Goal: Task Accomplishment & Management: Use online tool/utility

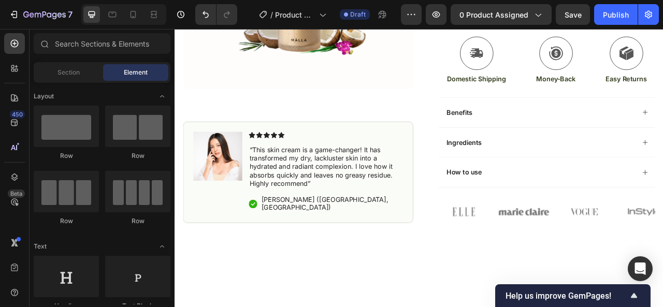
scroll to position [248, 0]
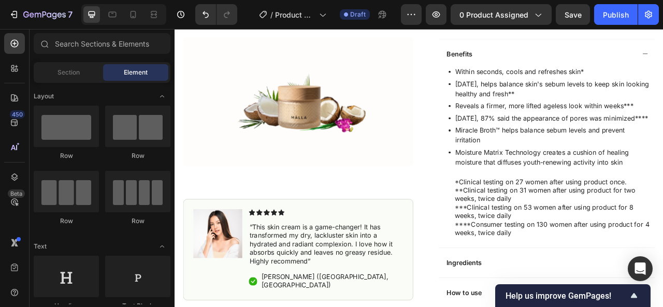
scroll to position [317, 0]
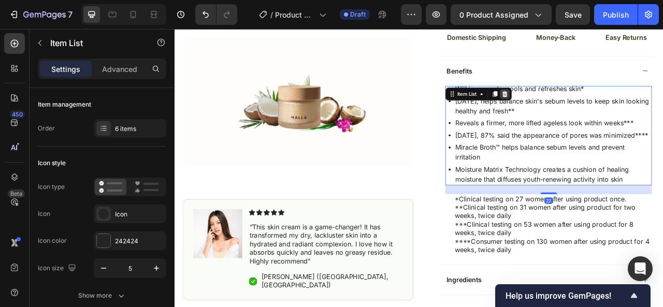
click at [590, 109] on icon at bounding box center [594, 112] width 8 height 8
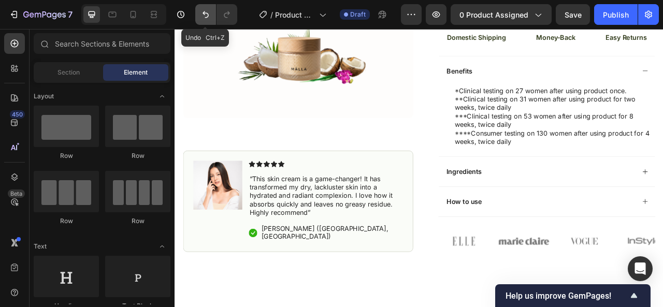
click at [205, 15] on icon "Undo/Redo" at bounding box center [206, 14] width 10 height 10
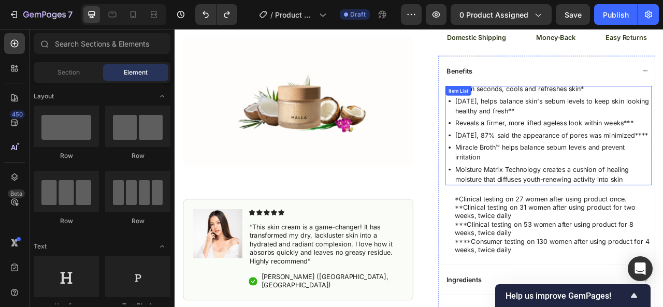
click at [527, 108] on div "Item List" at bounding box center [535, 107] width 29 height 9
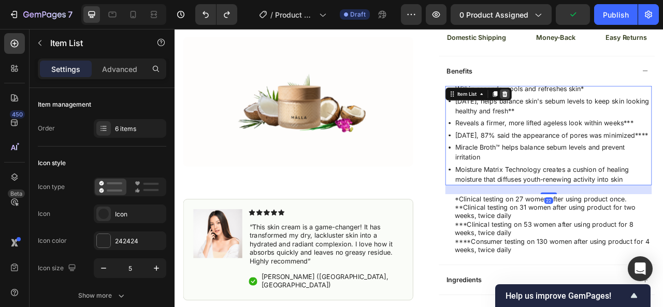
click at [593, 110] on icon at bounding box center [594, 111] width 7 height 7
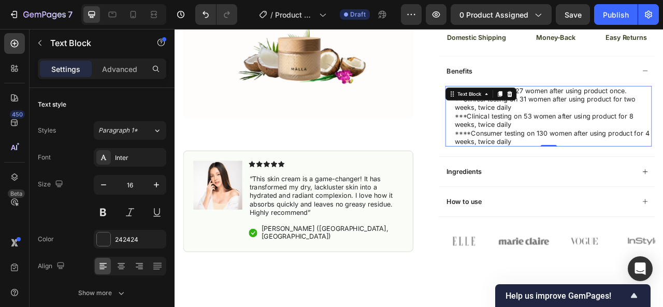
click at [531, 119] on p "*Clinical testing on 27 women after using product once. **Clinical testing on 3…" at bounding box center [656, 119] width 250 height 32
click at [531, 118] on p "*Clinical testing on 27 women after using product once. **Clinical testing on 3…" at bounding box center [656, 119] width 250 height 32
click at [531, 105] on p "*Clinical testing on 27 women after using product once. **Clinical testing on 3…" at bounding box center [656, 119] width 250 height 32
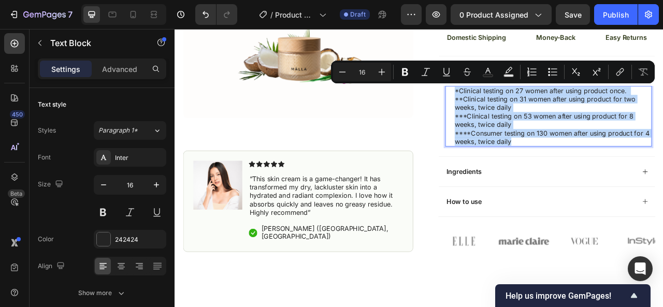
drag, startPoint x: 527, startPoint y: 105, endPoint x: 652, endPoint y: 170, distance: 141.6
click at [652, 170] on div "*Clinical testing on 27 women after using product once. **Clinical testing on 3…" at bounding box center [656, 141] width 252 height 78
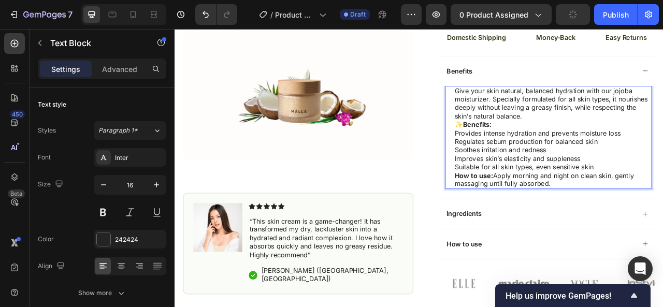
click at [531, 148] on p "✨ Benefits:" at bounding box center [656, 151] width 250 height 11
drag, startPoint x: 529, startPoint y: 148, endPoint x: 577, endPoint y: 150, distance: 48.8
click at [577, 150] on p "✨ Benefits:" at bounding box center [656, 151] width 250 height 11
click at [530, 102] on div "Give your skin natural, balanced hydration with our jojoba moisturizer. Special…" at bounding box center [656, 168] width 252 height 132
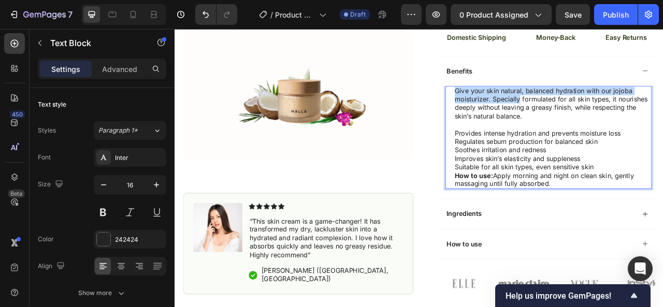
drag, startPoint x: 526, startPoint y: 102, endPoint x: 588, endPoint y: 117, distance: 63.4
click at [588, 117] on div "Give your skin natural, balanced hydration with our jojoba moisturizer. Special…" at bounding box center [656, 168] width 252 height 132
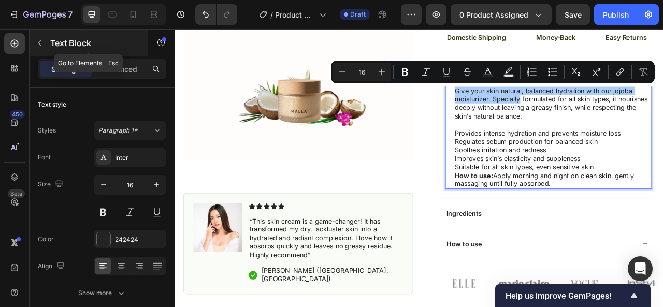
click at [37, 46] on icon "button" at bounding box center [40, 43] width 8 height 8
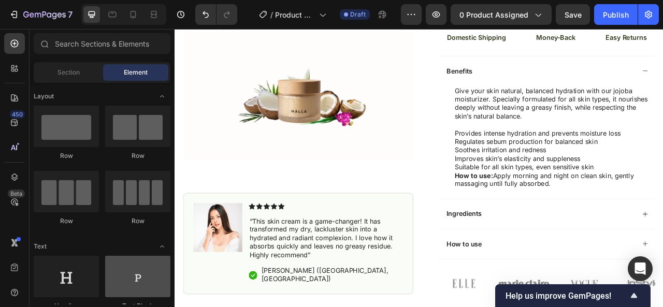
click at [129, 287] on div at bounding box center [137, 276] width 65 height 41
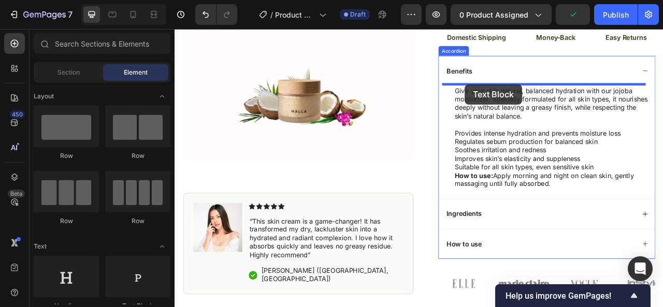
drag, startPoint x: 304, startPoint y: 316, endPoint x: 544, endPoint y: 99, distance: 323.3
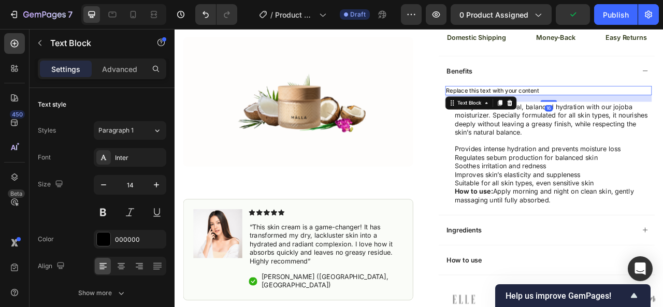
click at [645, 104] on div "Replace this text with your content" at bounding box center [650, 108] width 263 height 12
click at [645, 104] on p "Replace this text with your content" at bounding box center [650, 108] width 261 height 10
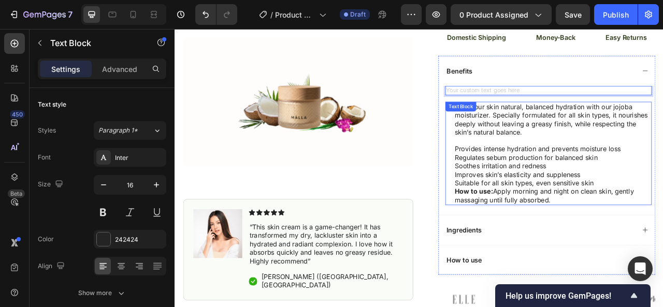
click at [525, 135] on div "Give your skin natural, balanced hydration with our jojoba moisturizer. Special…" at bounding box center [650, 188] width 263 height 132
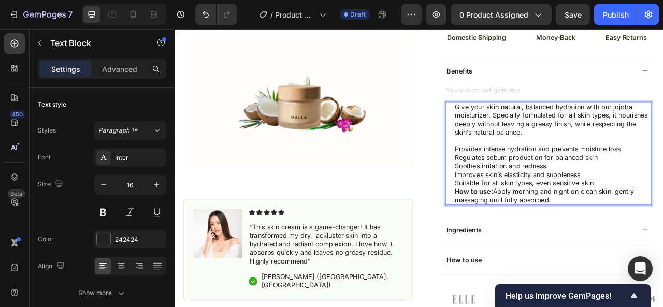
click at [530, 144] on div "Give your skin natural, balanced hydration with our jojoba moisturizer. Special…" at bounding box center [656, 188] width 252 height 132
click at [525, 126] on div "Give your skin natural, balanced hydration with our jojoba moisturizer. Special…" at bounding box center [650, 188] width 263 height 132
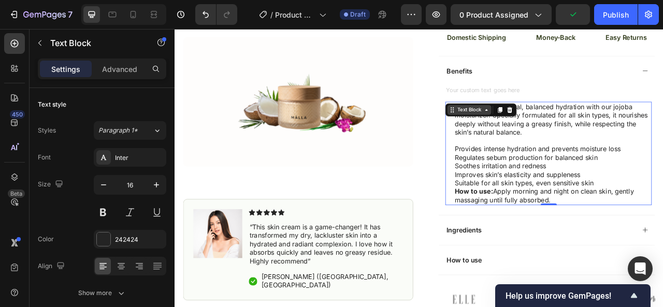
drag, startPoint x: 525, startPoint y: 126, endPoint x: 538, endPoint y: 134, distance: 15.1
click at [538, 135] on div "Give your skin natural, balanced hydration with our jojoba moisturizer. Special…" at bounding box center [650, 188] width 263 height 132
click at [531, 144] on p "Give your skin natural, balanced hydration with our jojoba moisturizer. Special…" at bounding box center [656, 144] width 250 height 43
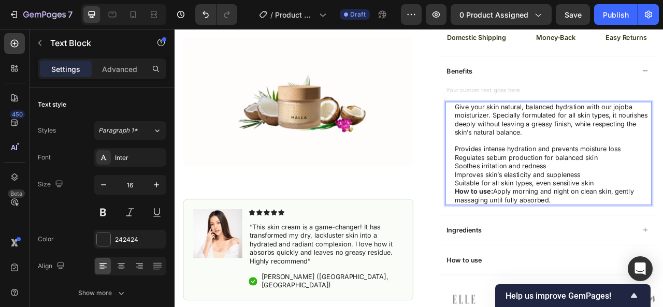
click at [531, 125] on p "Give your skin natural, balanced hydration with our jojoba moisturizer. Special…" at bounding box center [656, 144] width 250 height 43
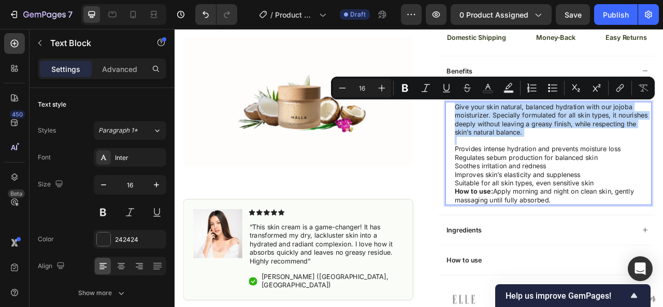
drag, startPoint x: 528, startPoint y: 125, endPoint x: 619, endPoint y: 157, distance: 97.0
click at [619, 157] on p "Give your skin natural, balanced hydration with our jojoba moisturizer. Special…" at bounding box center [656, 144] width 250 height 43
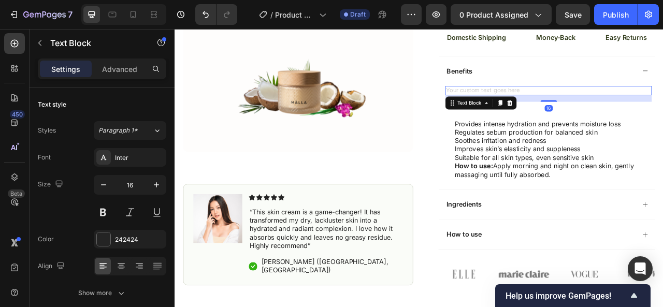
click at [538, 102] on div "Rich Text Editor. Editing area: main" at bounding box center [650, 108] width 263 height 12
click at [525, 103] on div "Rich Text Editor. Editing area: main" at bounding box center [650, 108] width 263 height 12
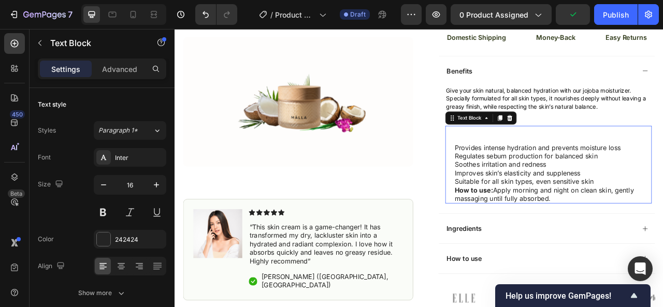
click at [531, 176] on p "Provides intense hydration and prevents moisture loss" at bounding box center [656, 180] width 250 height 11
click at [530, 179] on div "Provides intense hydration and prevents moisture loss Regulates sebum productio…" at bounding box center [656, 201] width 252 height 99
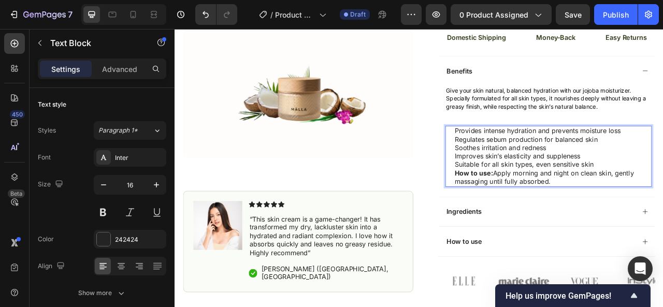
click at [530, 211] on div "Provides intense hydration and prevents moisture loss Regulates sebum productio…" at bounding box center [656, 191] width 252 height 78
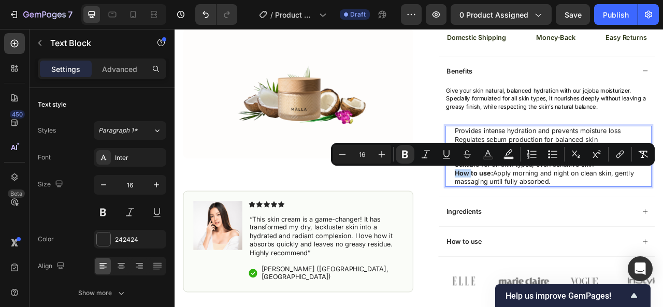
drag, startPoint x: 525, startPoint y: 211, endPoint x: 599, endPoint y: 216, distance: 73.7
click at [599, 216] on div "Provides intense hydration and prevents moisture loss Regulates sebum productio…" at bounding box center [656, 191] width 252 height 78
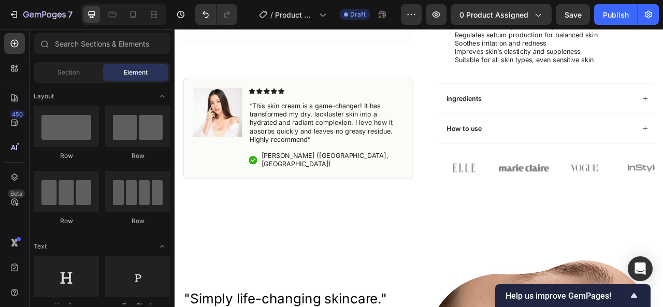
scroll to position [418, 0]
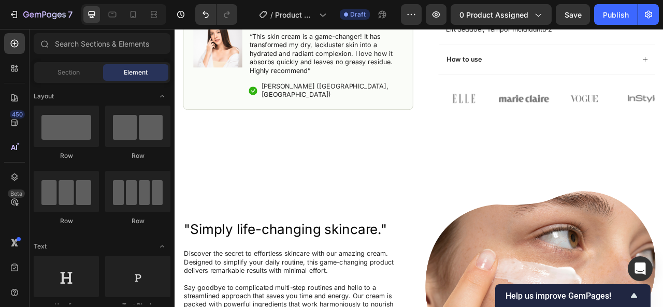
scroll to position [512, 0]
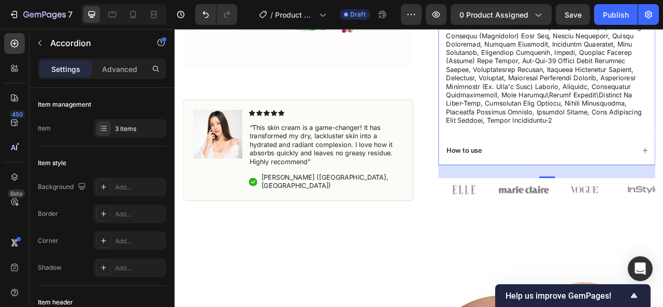
click at [663, 175] on div "How to use" at bounding box center [647, 183] width 275 height 38
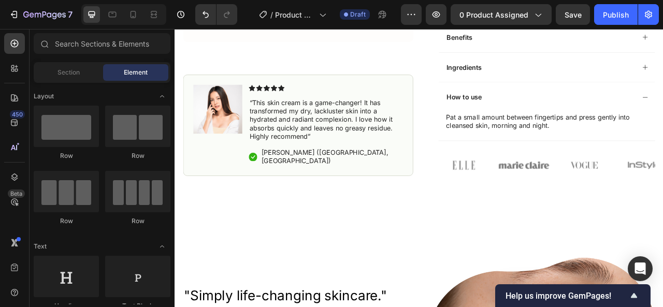
scroll to position [303, 0]
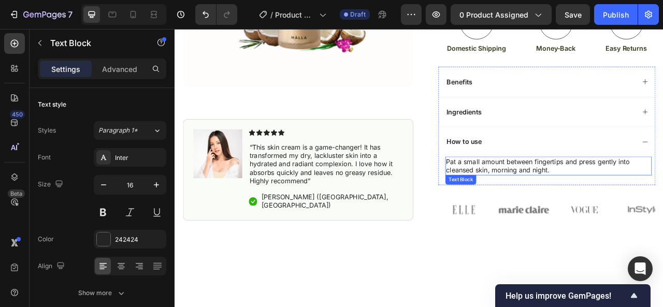
click at [520, 195] on p "Pat a small amount between fingertips and press gently into cleansed skin, morn…" at bounding box center [650, 204] width 261 height 22
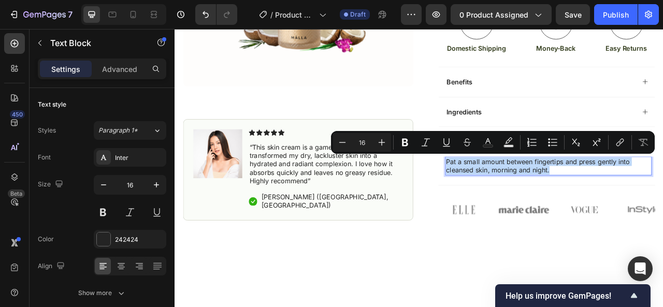
click at [520, 195] on p "Pat a small amount between fingertips and press gently into cleansed skin, morn…" at bounding box center [650, 204] width 261 height 22
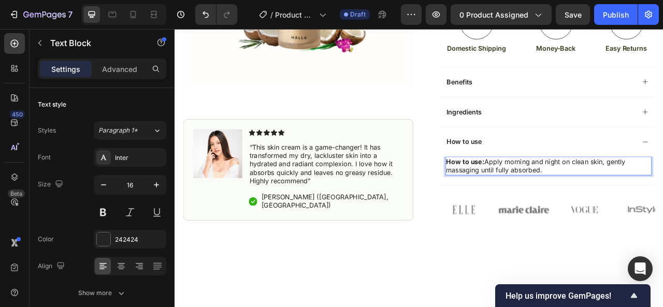
click at [566, 193] on p "How to use: Apply morning and night on clean skin, gently massaging until fully…" at bounding box center [650, 204] width 261 height 22
click at [521, 250] on img at bounding box center [542, 259] width 64 height 29
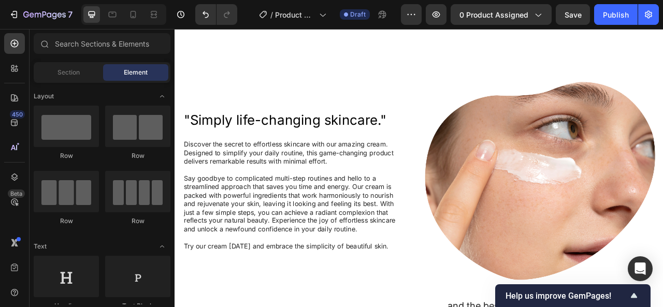
scroll to position [568, 0]
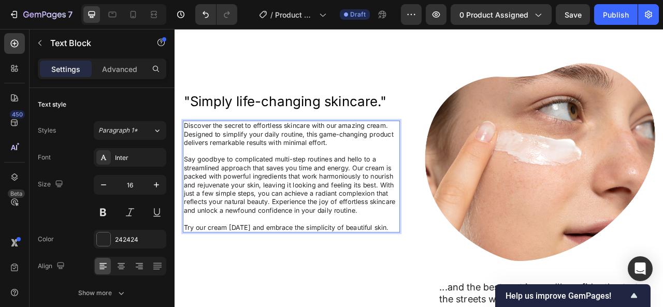
click at [345, 150] on p "Discover the secret to effortless skincare with our amazing cream. Designed to …" at bounding box center [323, 163] width 274 height 32
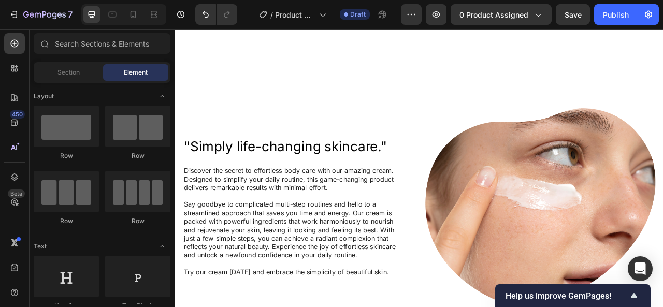
scroll to position [499, 0]
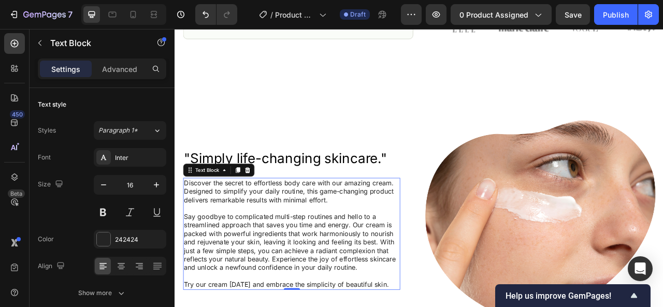
click at [453, 307] on p "Say goodbye to complicated multi-step routines and hello to a streamlined appro…" at bounding box center [323, 301] width 274 height 76
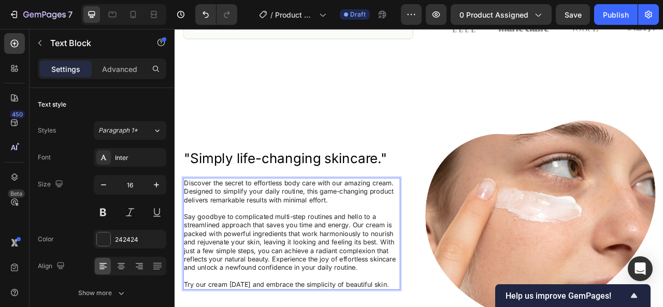
click at [456, 307] on div "Discover the secret to effortless body care with our amazing cream. Designed to…" at bounding box center [323, 290] width 276 height 142
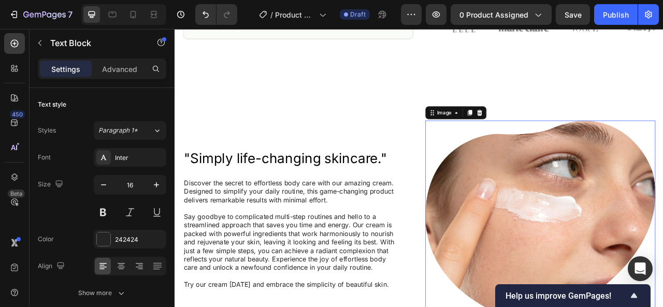
click at [608, 307] on img at bounding box center [639, 272] width 293 height 252
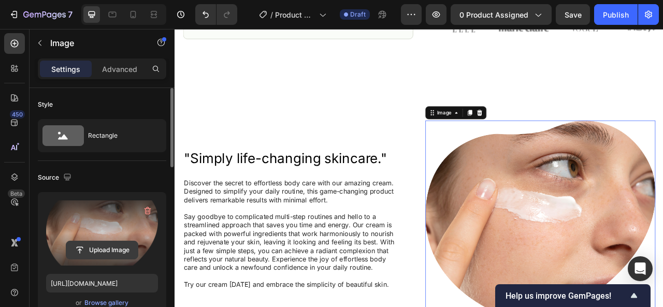
click at [105, 245] on input "file" at bounding box center [102, 250] width 72 height 18
click at [96, 252] on input "file" at bounding box center [102, 250] width 72 height 18
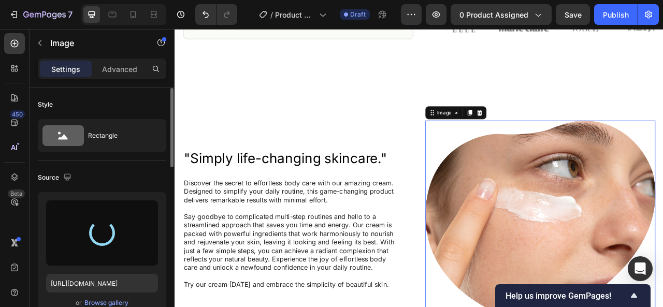
type input "[URL][DOMAIN_NAME]"
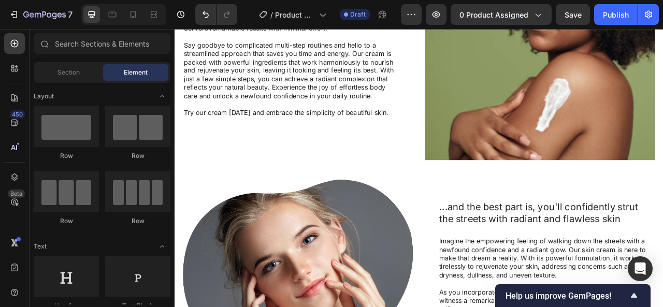
scroll to position [728, 0]
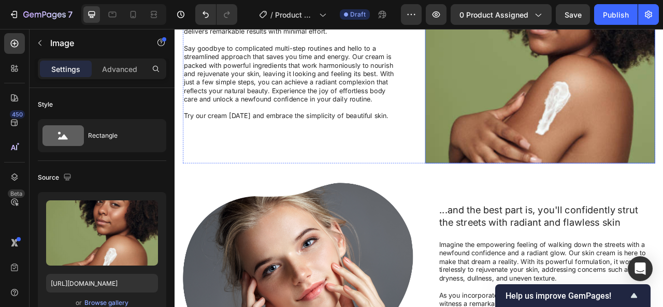
click at [663, 119] on img at bounding box center [639, 56] width 293 height 287
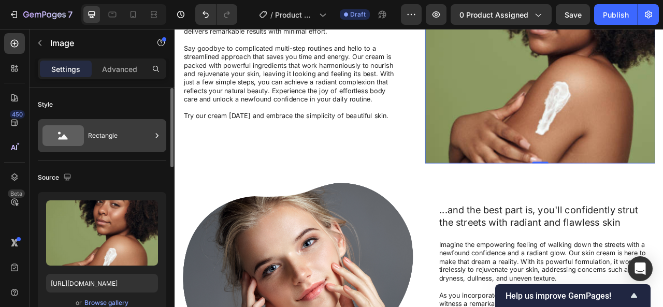
click at [134, 138] on div "Rectangle" at bounding box center [119, 136] width 63 height 24
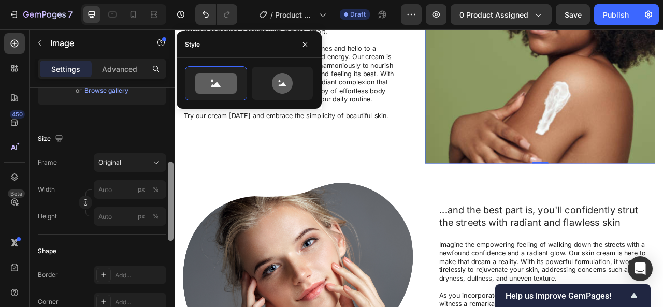
scroll to position [217, 0]
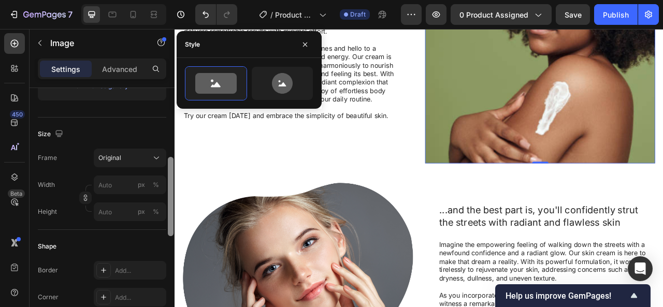
drag, startPoint x: 172, startPoint y: 161, endPoint x: 171, endPoint y: 230, distance: 69.4
click at [171, 230] on div at bounding box center [171, 196] width 6 height 79
click at [152, 158] on icon at bounding box center [156, 158] width 10 height 10
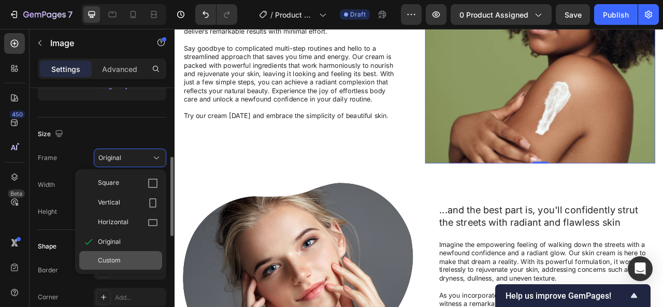
click at [132, 258] on div "Custom" at bounding box center [128, 260] width 60 height 9
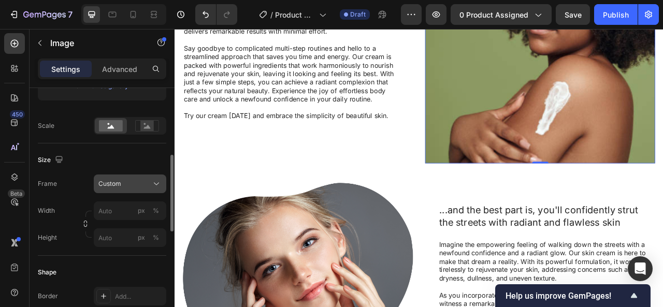
click at [140, 185] on div "Custom" at bounding box center [123, 183] width 51 height 9
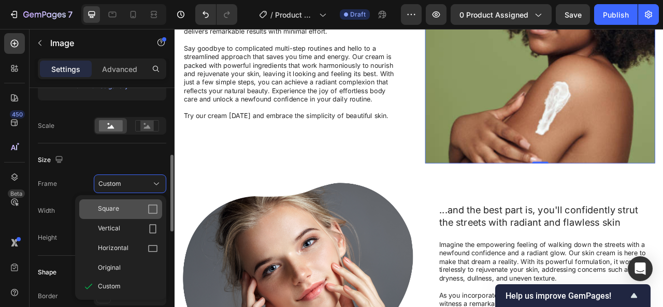
click at [143, 206] on div "Square" at bounding box center [128, 209] width 60 height 10
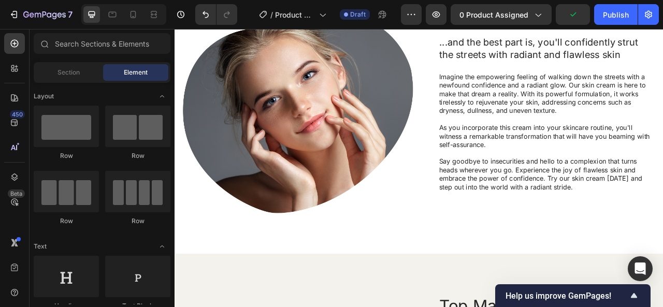
scroll to position [865, 0]
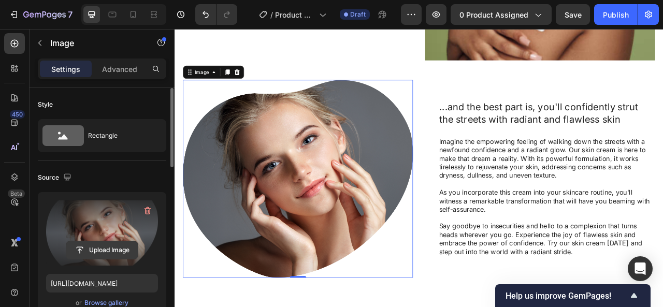
click at [86, 248] on input "file" at bounding box center [102, 250] width 72 height 18
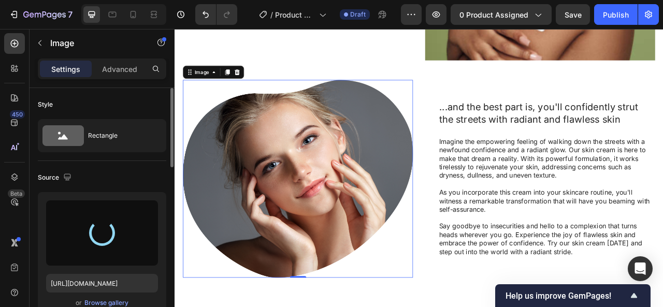
type input "[URL][DOMAIN_NAME]"
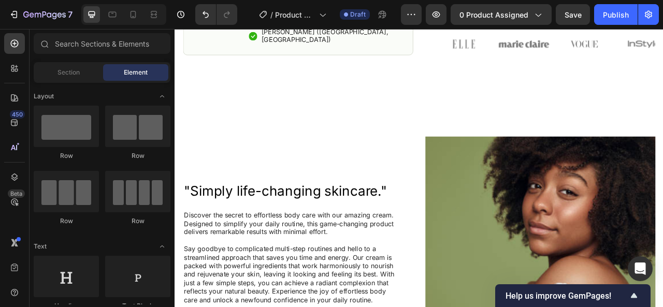
scroll to position [378, 0]
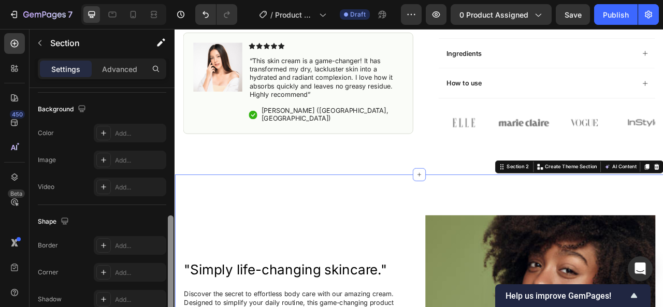
scroll to position [301, 0]
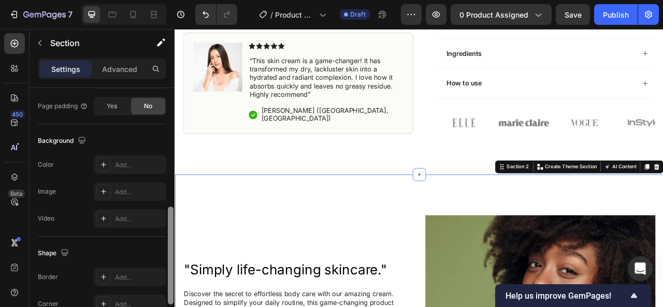
drag, startPoint x: 170, startPoint y: 163, endPoint x: 167, endPoint y: 282, distance: 119.2
click at [167, 282] on div at bounding box center [171, 212] width 8 height 249
click at [121, 164] on div "Add..." at bounding box center [139, 165] width 49 height 9
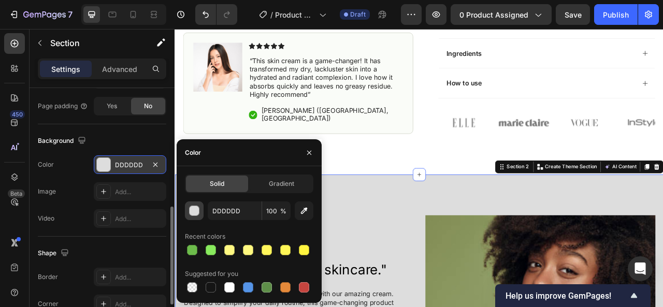
click at [197, 211] on div "button" at bounding box center [195, 211] width 10 height 10
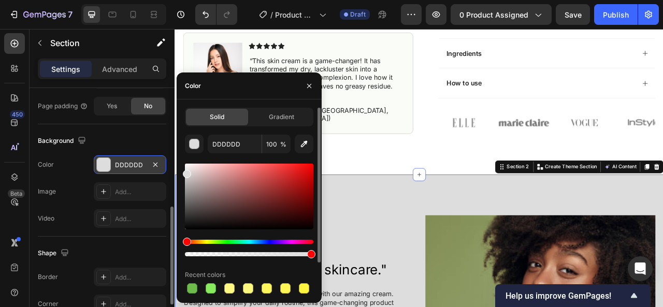
click at [201, 242] on div "Hue" at bounding box center [249, 242] width 129 height 4
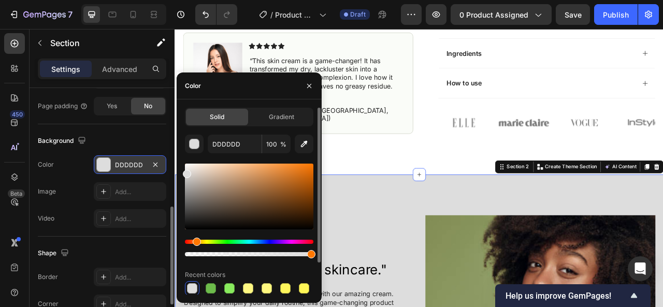
click at [195, 243] on div "Hue" at bounding box center [249, 242] width 129 height 4
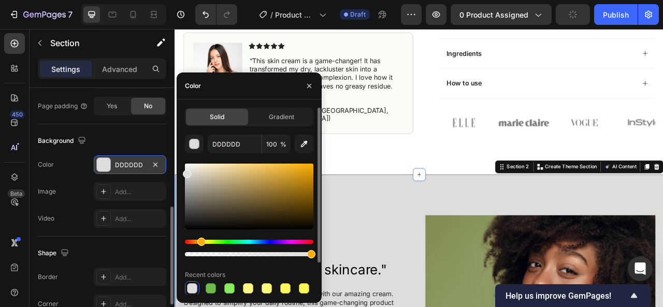
click at [200, 242] on div "Hue" at bounding box center [201, 242] width 8 height 8
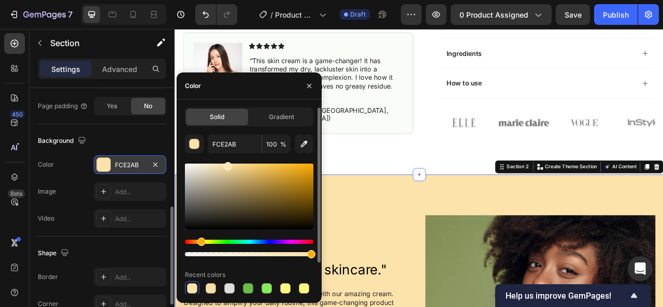
drag, startPoint x: 188, startPoint y: 176, endPoint x: 226, endPoint y: 164, distance: 40.7
click at [226, 164] on div at bounding box center [228, 166] width 8 height 8
type input "F4DEAD"
click at [223, 166] on div at bounding box center [224, 168] width 8 height 8
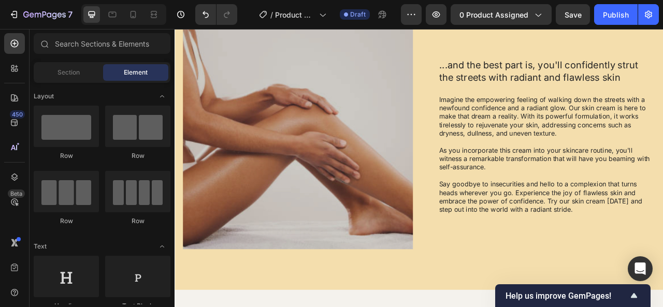
scroll to position [944, 0]
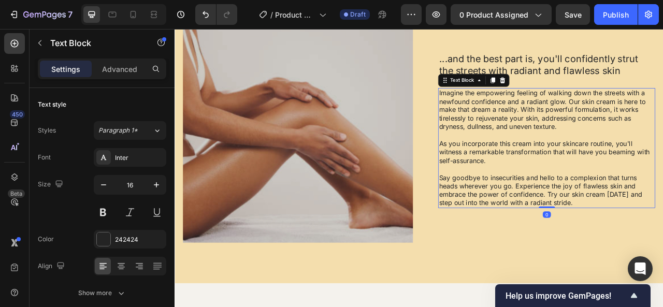
click at [663, 170] on p "As you incorporate this cream into your skincare routine, you'll witness a rema…" at bounding box center [648, 186] width 274 height 32
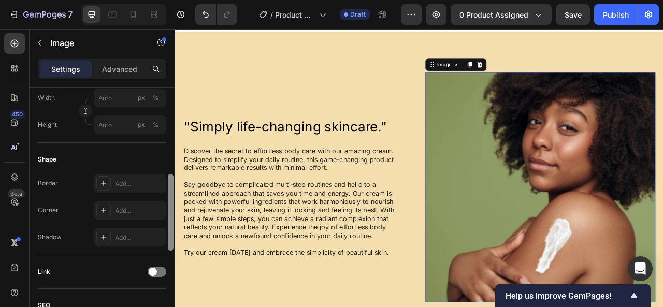
scroll to position [337, 0]
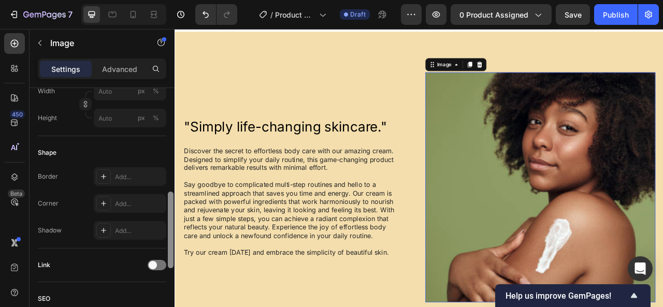
drag, startPoint x: 168, startPoint y: 145, endPoint x: 165, endPoint y: 249, distance: 104.2
click at [165, 249] on div "Style Rectangle Source Upload Image [URL][DOMAIN_NAME] or Browse gallery Scale …" at bounding box center [102, 212] width 145 height 249
click at [134, 222] on div "Add..." at bounding box center [130, 230] width 73 height 19
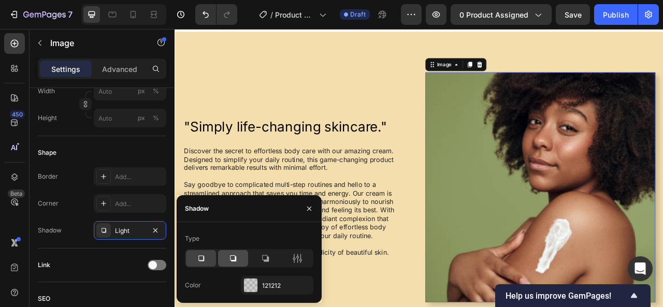
click at [228, 255] on icon at bounding box center [233, 258] width 10 height 10
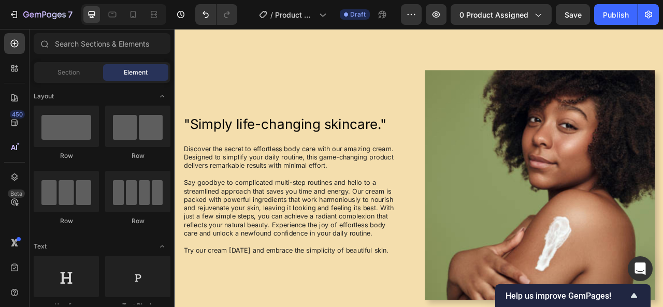
scroll to position [729, 0]
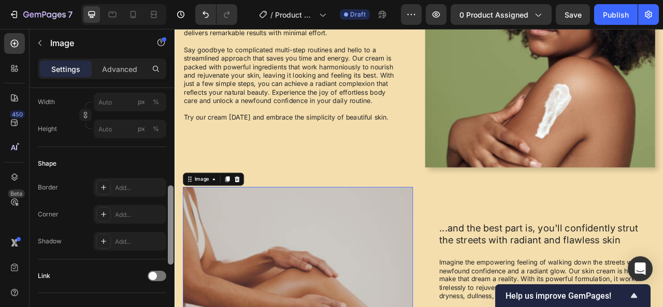
scroll to position [302, 0]
drag, startPoint x: 169, startPoint y: 135, endPoint x: 166, endPoint y: 232, distance: 96.4
click at [166, 232] on div "Style Rectangle Source Upload Image [URL][DOMAIN_NAME] or Browse gallery Size F…" at bounding box center [102, 212] width 145 height 249
click at [149, 238] on div "Add..." at bounding box center [139, 240] width 49 height 9
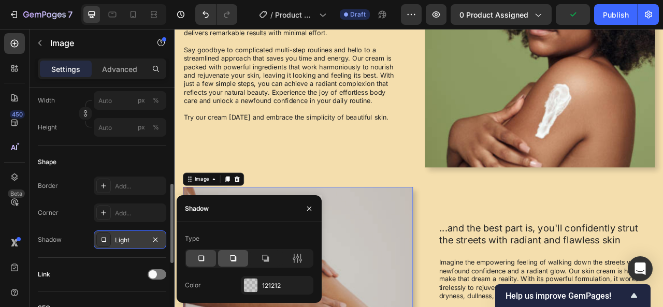
click at [237, 254] on icon at bounding box center [233, 258] width 10 height 10
click at [306, 205] on icon "button" at bounding box center [309, 209] width 8 height 8
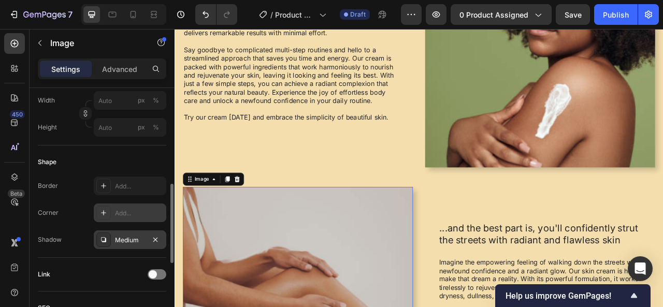
click at [126, 209] on div "Add..." at bounding box center [139, 213] width 49 height 9
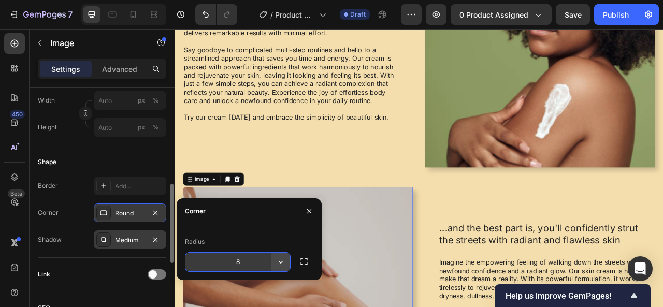
click at [276, 265] on icon "button" at bounding box center [281, 262] width 10 height 10
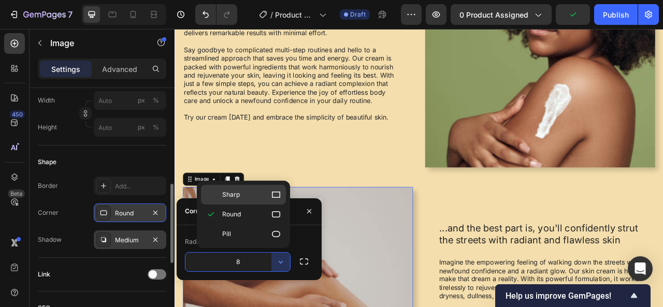
click at [276, 188] on div "Sharp" at bounding box center [243, 195] width 85 height 20
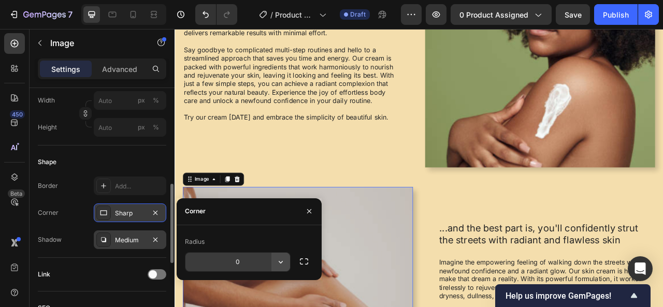
click at [273, 259] on button "button" at bounding box center [281, 262] width 19 height 19
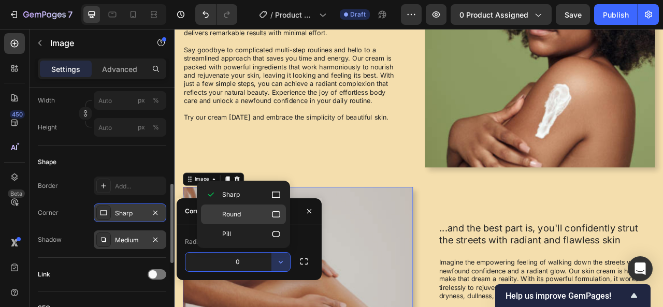
click at [280, 212] on icon at bounding box center [276, 214] width 8 height 6
type input "8"
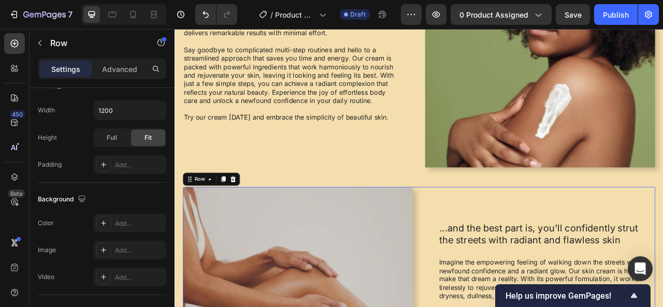
scroll to position [0, 0]
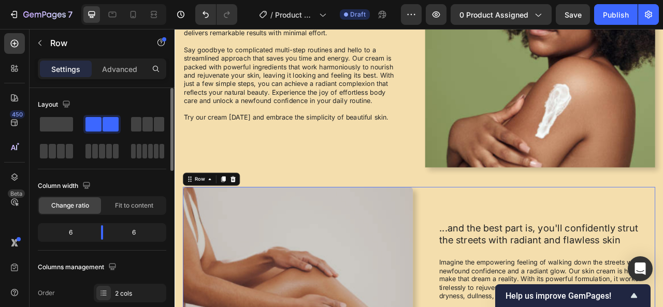
click at [438, 175] on div ""Simply life-changing skincare." Heading Discover the secret to effortless body…" at bounding box center [331, 58] width 293 height 293
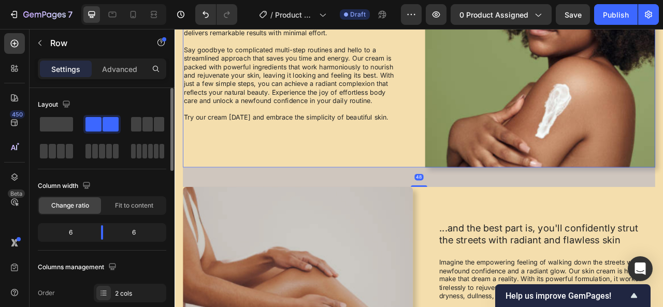
drag, startPoint x: 479, startPoint y: 152, endPoint x: 471, endPoint y: 152, distance: 8.3
click at [478, 152] on div ""Simply life-changing skincare." Heading Discover the secret to effortless body…" at bounding box center [485, 58] width 601 height 293
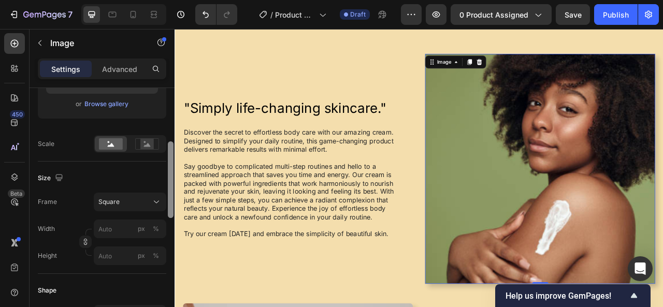
scroll to position [250, 0]
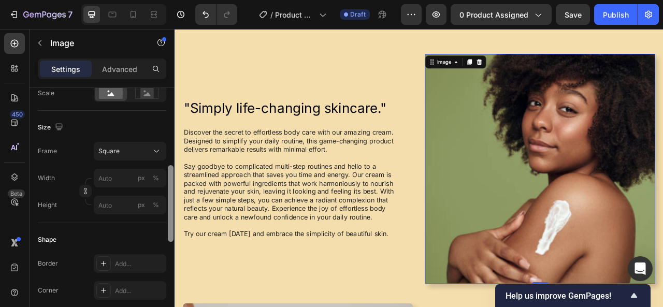
drag, startPoint x: 172, startPoint y: 151, endPoint x: 173, endPoint y: 229, distance: 77.2
click at [173, 229] on div at bounding box center [171, 203] width 6 height 77
click at [141, 260] on div "Add..." at bounding box center [139, 264] width 49 height 9
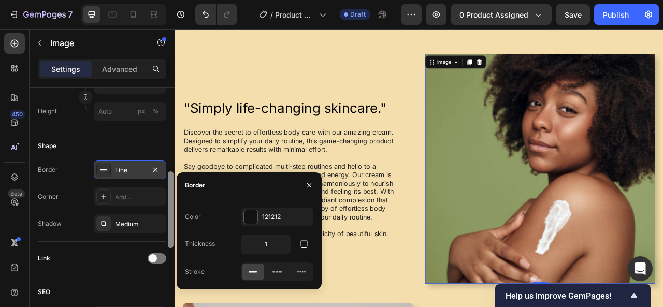
scroll to position [362, 0]
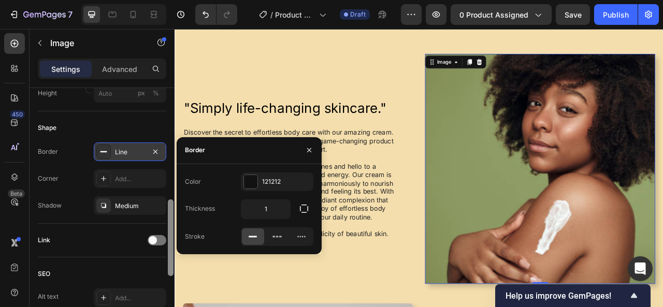
drag, startPoint x: 168, startPoint y: 190, endPoint x: 168, endPoint y: 225, distance: 34.7
click at [168, 225] on div at bounding box center [171, 238] width 6 height 77
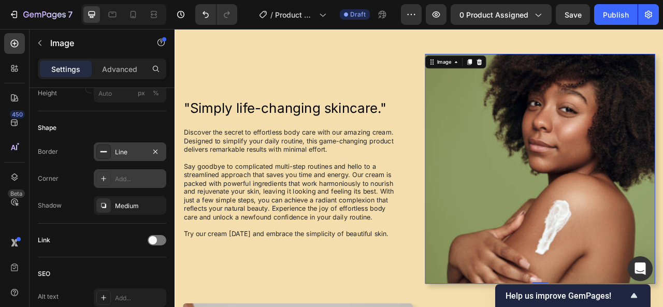
click at [137, 179] on div "Add..." at bounding box center [139, 179] width 49 height 9
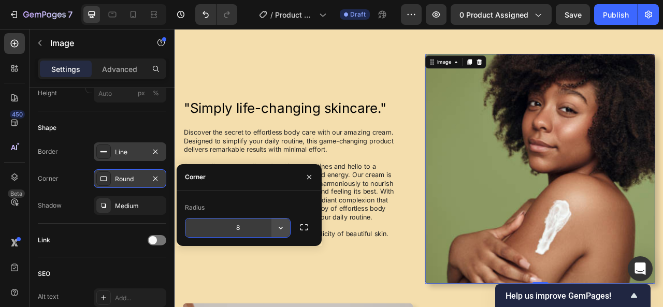
click at [279, 229] on icon "button" at bounding box center [281, 228] width 10 height 10
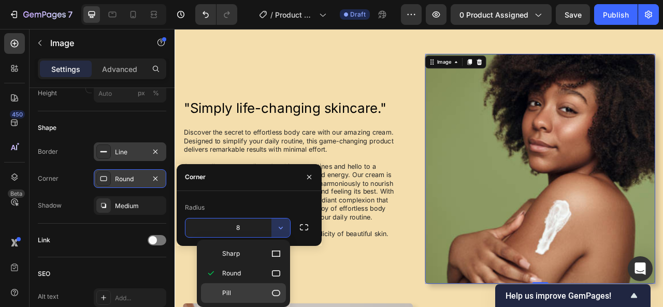
click at [274, 288] on icon at bounding box center [276, 293] width 10 height 10
type input "9999"
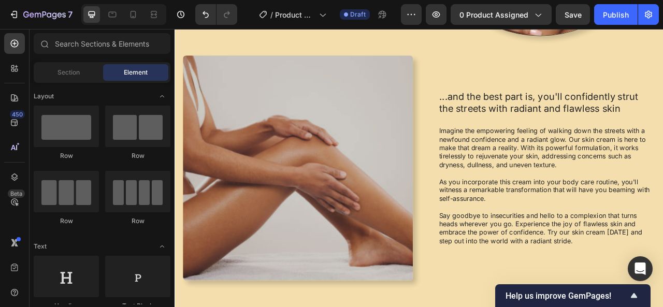
scroll to position [997, 0]
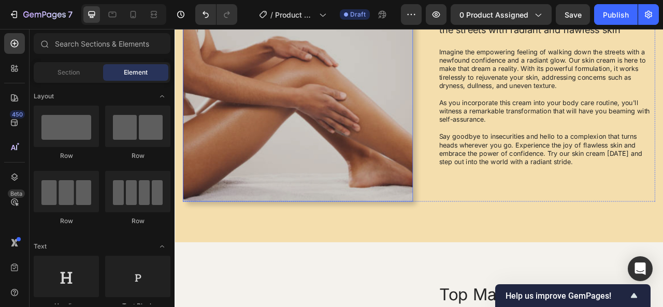
click at [409, 156] on img at bounding box center [331, 105] width 293 height 287
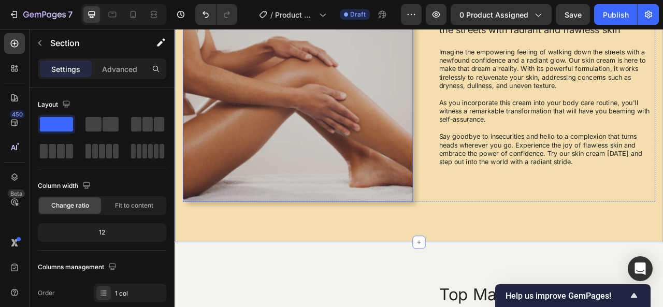
click at [288, 200] on img at bounding box center [331, 105] width 293 height 287
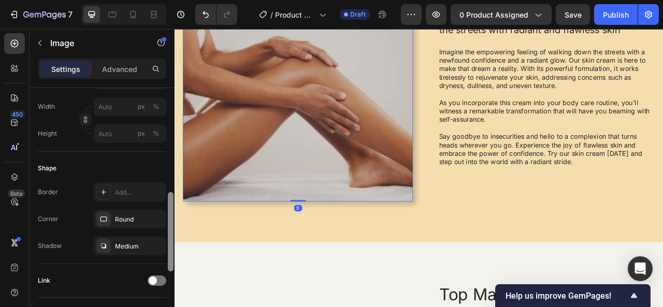
scroll to position [303, 0]
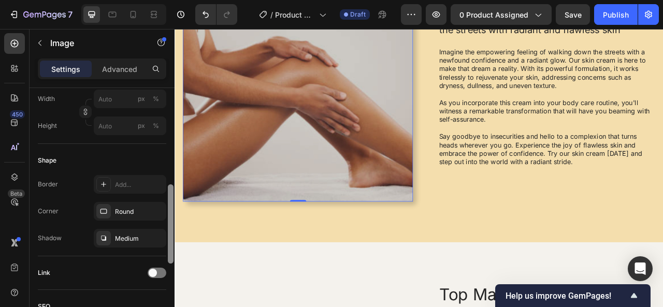
drag, startPoint x: 169, startPoint y: 152, endPoint x: 168, endPoint y: 249, distance: 96.9
click at [168, 249] on div at bounding box center [171, 223] width 6 height 79
click at [138, 210] on div "Round" at bounding box center [130, 211] width 30 height 9
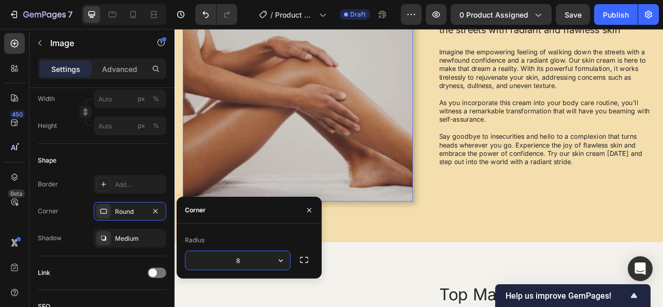
click at [261, 263] on input "8" at bounding box center [238, 260] width 105 height 19
click at [280, 260] on icon "button" at bounding box center [281, 260] width 10 height 10
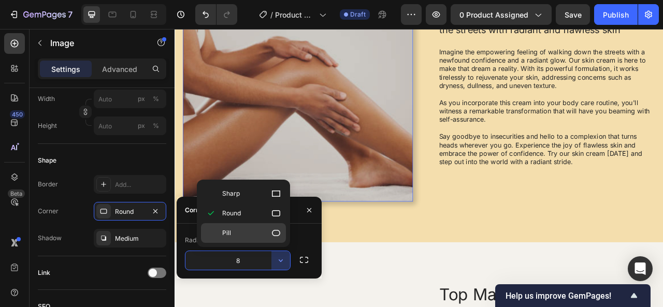
click at [280, 232] on icon at bounding box center [276, 233] width 8 height 6
type input "9999"
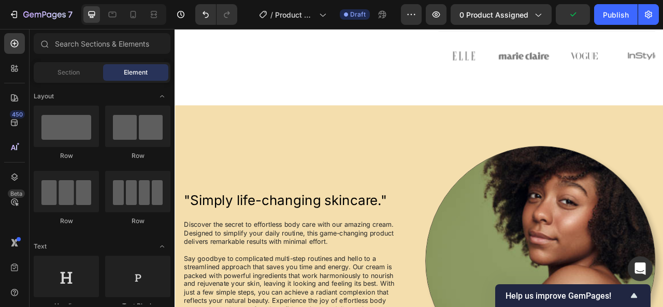
scroll to position [459, 0]
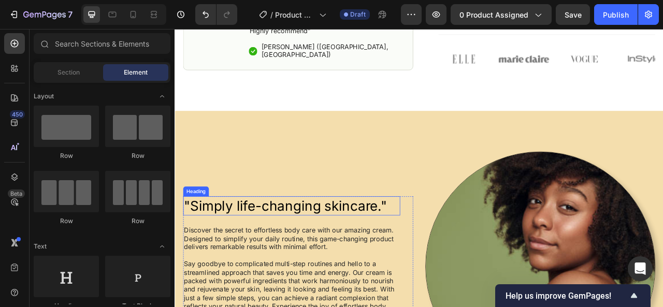
click at [431, 249] on h2 ""Simply life-changing skincare."" at bounding box center [323, 254] width 276 height 24
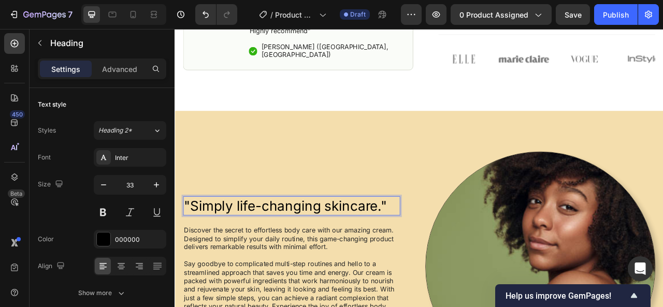
click at [431, 249] on h2 ""Simply life-changing skincare."" at bounding box center [323, 254] width 276 height 24
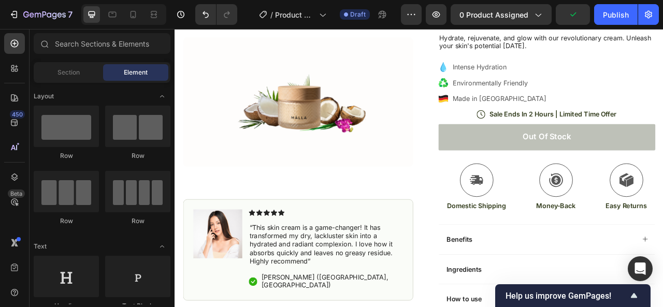
scroll to position [0, 0]
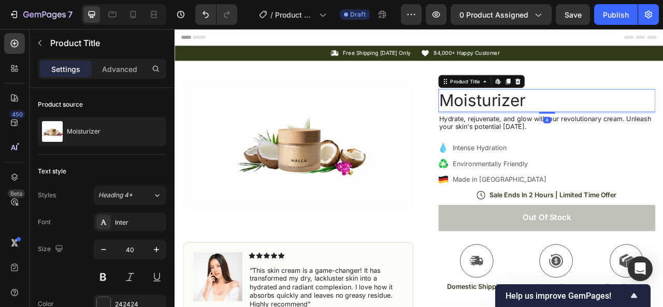
click at [510, 124] on h1 "Moisturizer" at bounding box center [648, 120] width 276 height 29
click at [131, 221] on div "Inter" at bounding box center [139, 222] width 49 height 9
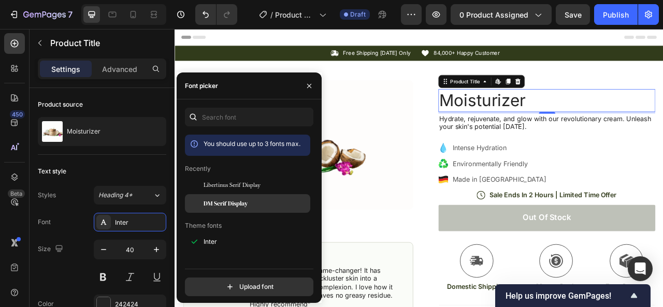
click at [217, 202] on span "DM Serif Display" at bounding box center [226, 203] width 44 height 9
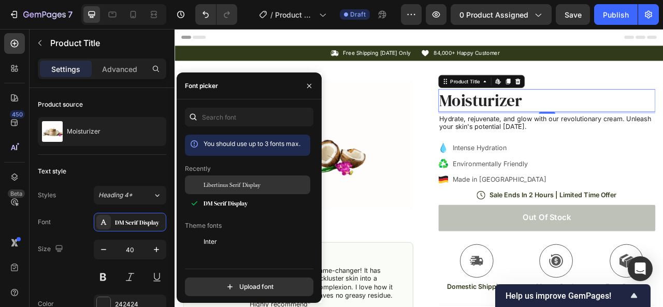
click at [230, 182] on span "Libertinus Serif Display" at bounding box center [232, 184] width 57 height 9
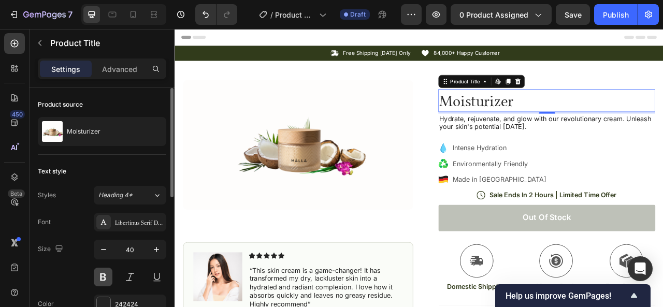
click at [103, 277] on button at bounding box center [103, 277] width 19 height 19
click at [153, 224] on div "Libertinus Serif Display" at bounding box center [139, 222] width 49 height 9
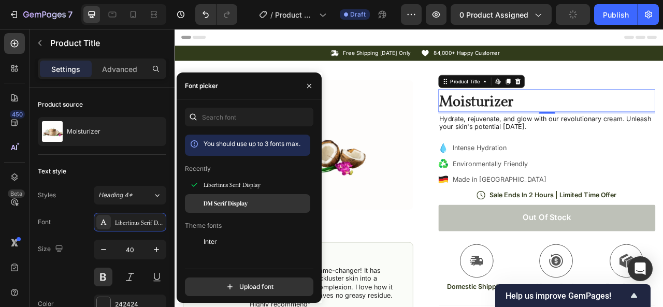
click at [214, 203] on span "DM Serif Display" at bounding box center [226, 203] width 44 height 9
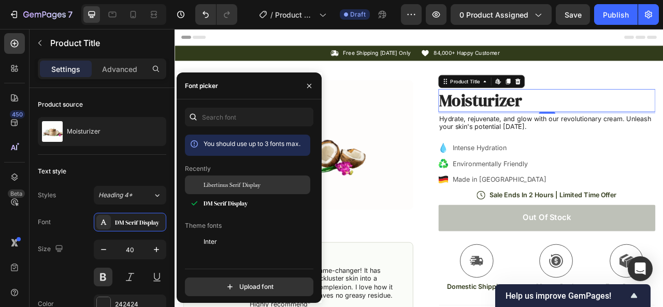
click at [220, 189] on span "Libertinus Serif Display" at bounding box center [232, 184] width 57 height 9
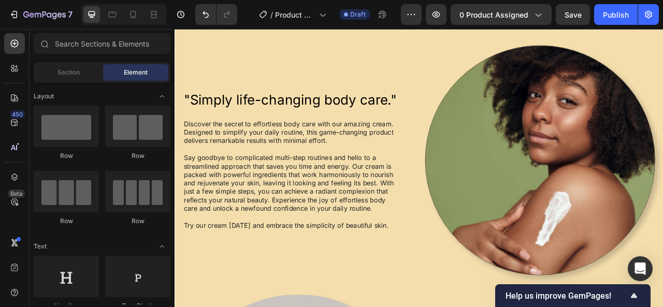
scroll to position [587, 0]
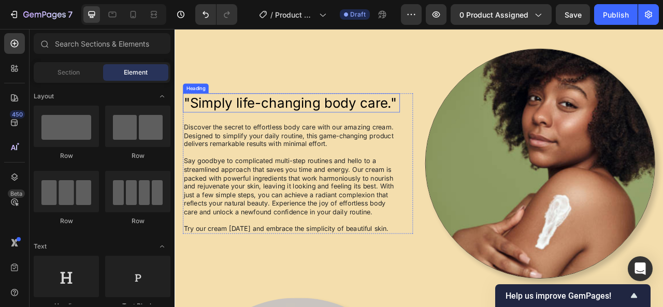
click at [261, 133] on h2 ""Simply life-changing body care."" at bounding box center [323, 123] width 276 height 24
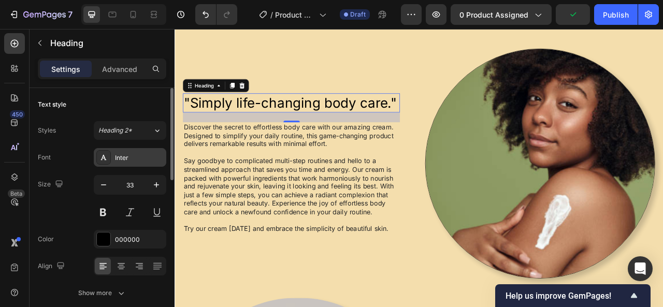
click at [129, 153] on div "Inter" at bounding box center [139, 157] width 49 height 9
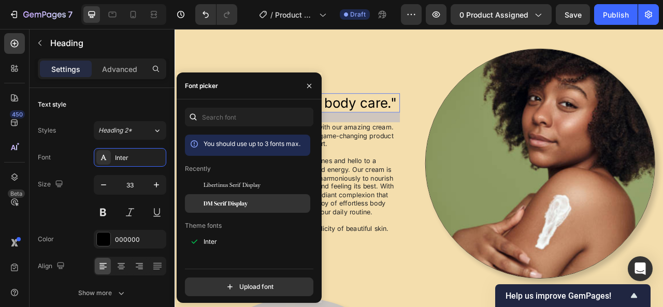
click at [244, 195] on div "DM Serif Display" at bounding box center [247, 203] width 125 height 19
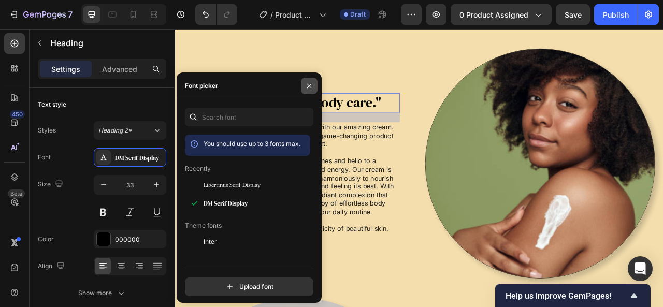
click at [312, 88] on icon "button" at bounding box center [309, 86] width 8 height 8
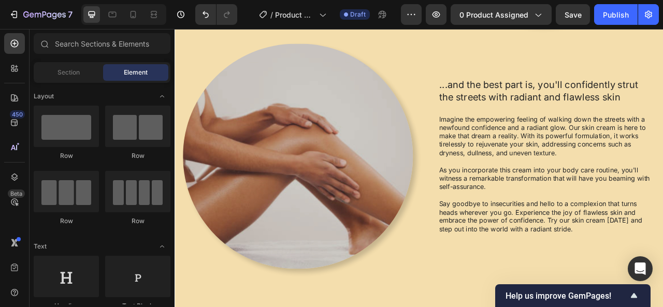
scroll to position [894, 0]
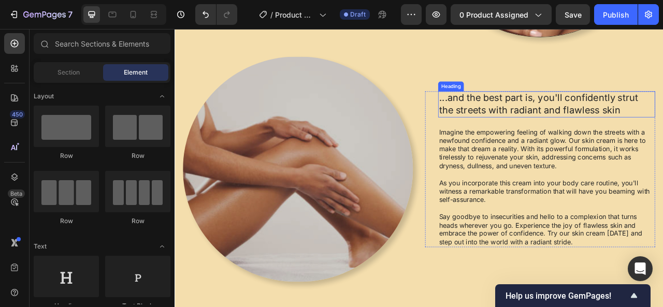
click at [663, 128] on h2 "...and the best part is, you'll confidently strut the streets with radiant and …" at bounding box center [648, 124] width 276 height 33
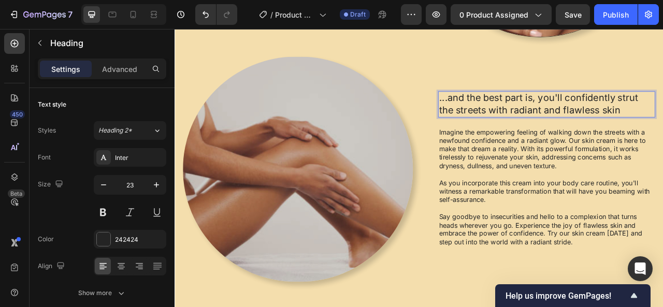
click at [663, 128] on h2 "...and the best part is, you'll confidently strut the streets with radiant and …" at bounding box center [648, 124] width 276 height 33
click at [512, 111] on p "...and the best part is, you'll confidently strut the streets with radiant and …" at bounding box center [648, 124] width 274 height 31
click at [511, 112] on p "...and the best part is, you'll confidently strut the streets with radiant and …" at bounding box center [648, 124] width 274 height 31
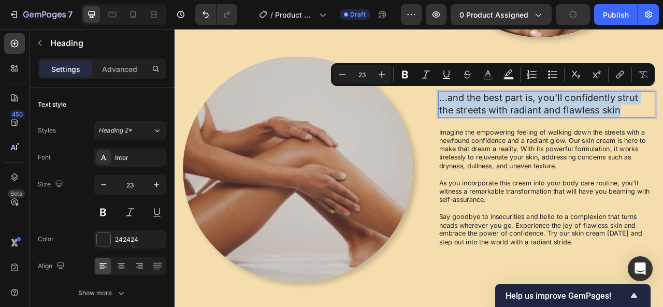
drag, startPoint x: 506, startPoint y: 112, endPoint x: 732, endPoint y: 124, distance: 226.3
click at [663, 124] on p "...and the best part is, you'll confidently strut the streets with radiant and …" at bounding box center [648, 124] width 274 height 31
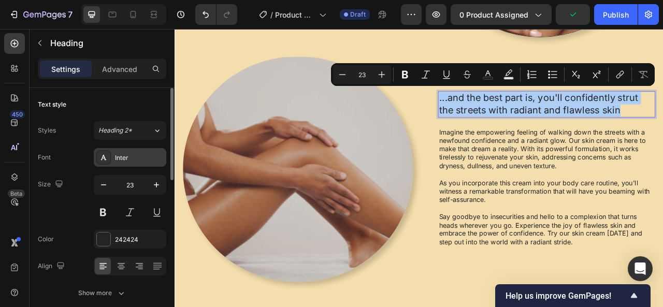
click at [144, 161] on div "Inter" at bounding box center [139, 157] width 49 height 9
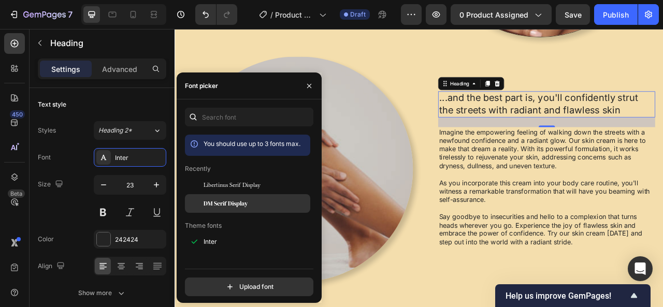
click at [206, 200] on span "DM Serif Display" at bounding box center [226, 203] width 44 height 9
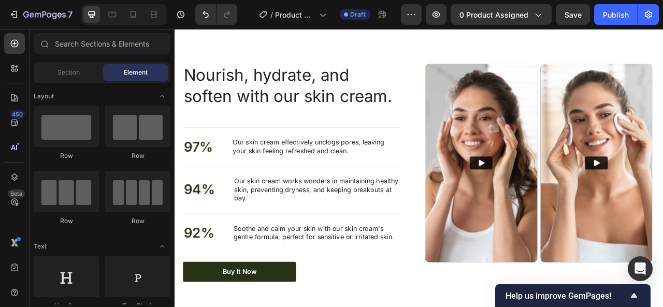
scroll to position [1757, 0]
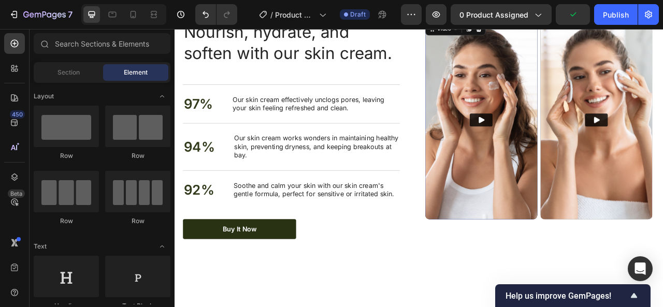
click at [559, 145] on icon "Play" at bounding box center [564, 145] width 10 height 10
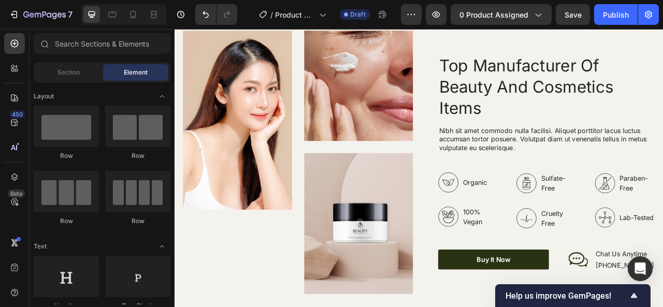
scroll to position [1293, 0]
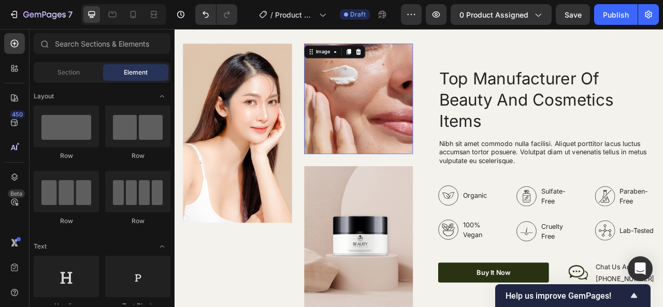
click at [382, 145] on img at bounding box center [408, 118] width 139 height 140
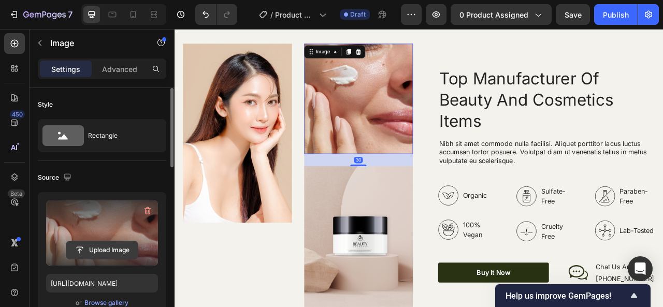
click at [95, 253] on input "file" at bounding box center [102, 250] width 72 height 18
click at [120, 252] on input "file" at bounding box center [102, 250] width 72 height 18
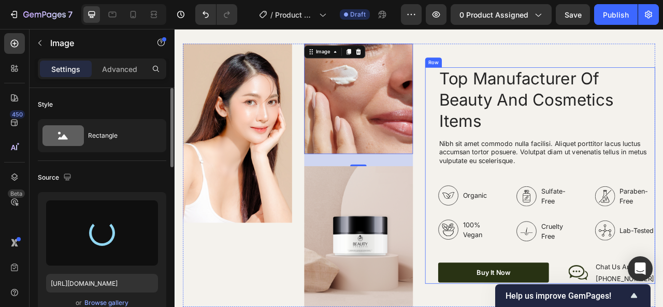
type input "[URL][DOMAIN_NAME]"
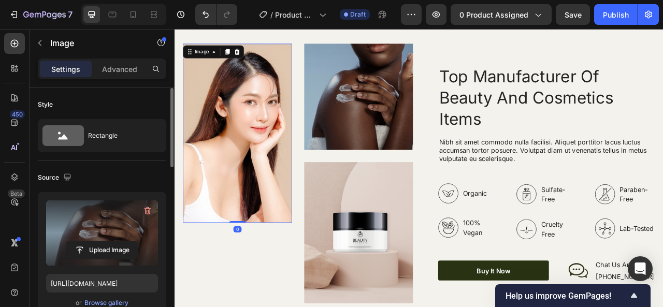
click at [283, 236] on img at bounding box center [254, 162] width 139 height 229
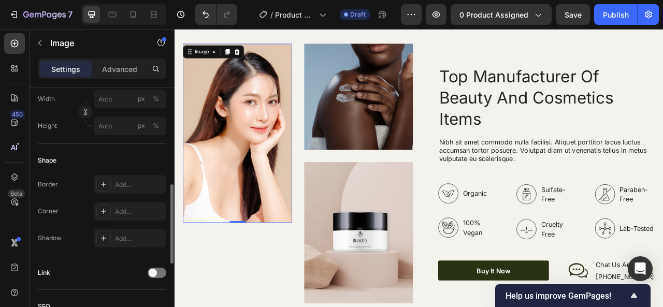
click at [257, 192] on img at bounding box center [254, 162] width 139 height 229
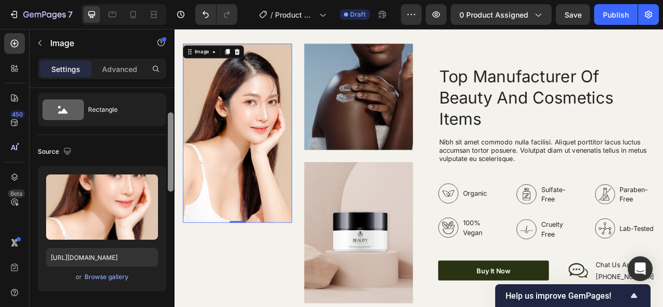
drag, startPoint x: 172, startPoint y: 214, endPoint x: 173, endPoint y: 124, distance: 89.7
click at [173, 124] on div at bounding box center [171, 151] width 6 height 79
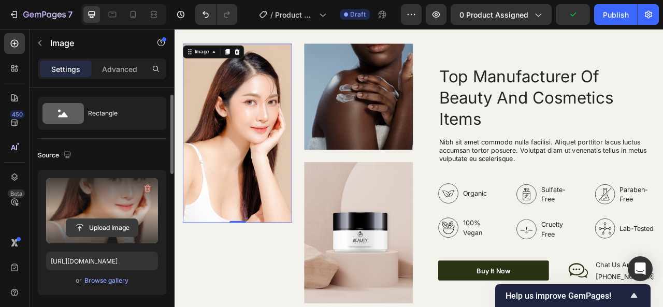
click at [121, 221] on input "file" at bounding box center [102, 228] width 72 height 18
click at [88, 225] on input "file" at bounding box center [102, 228] width 72 height 18
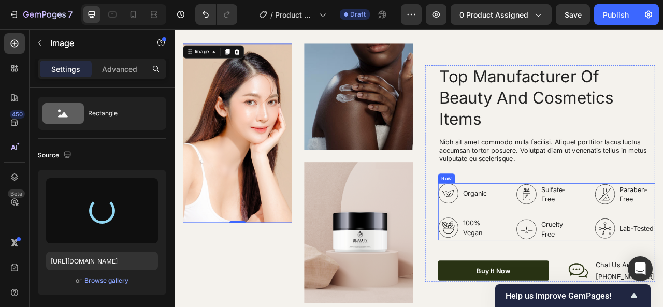
type input "[URL][DOMAIN_NAME]"
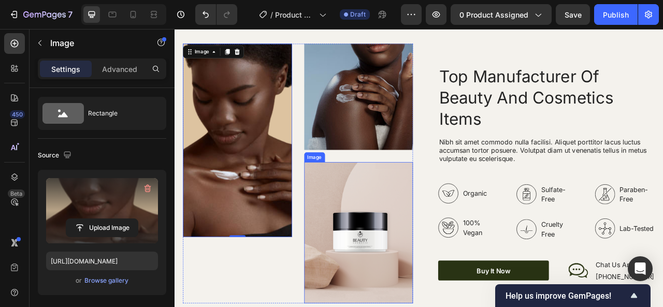
click at [419, 275] on img at bounding box center [408, 287] width 139 height 179
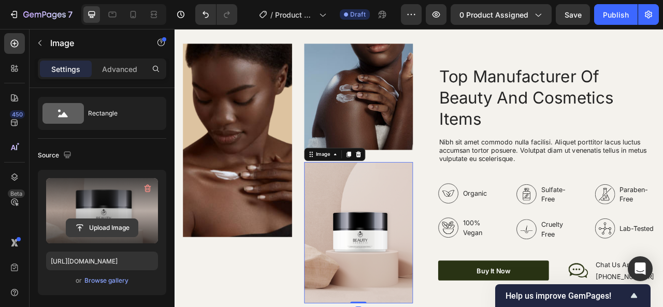
click at [84, 226] on input "file" at bounding box center [102, 228] width 72 height 18
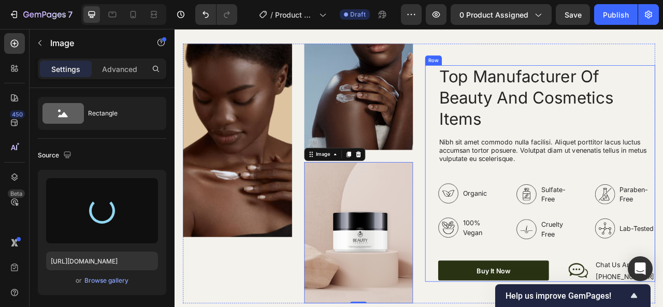
type input "[URL][DOMAIN_NAME]"
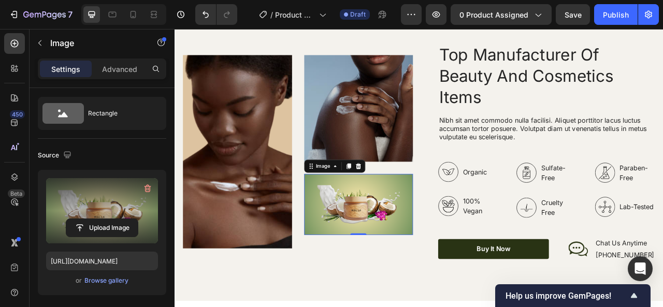
click at [408, 230] on img at bounding box center [408, 253] width 139 height 78
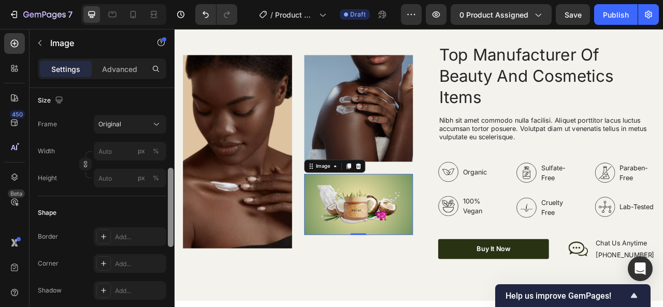
scroll to position [250, 0]
drag, startPoint x: 168, startPoint y: 168, endPoint x: 170, endPoint y: 241, distance: 72.6
click at [170, 241] on div at bounding box center [171, 206] width 6 height 79
click at [156, 131] on button "Original" at bounding box center [130, 125] width 73 height 19
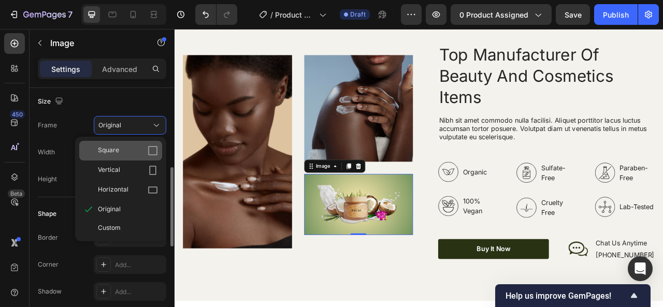
click at [155, 152] on icon at bounding box center [153, 151] width 10 height 10
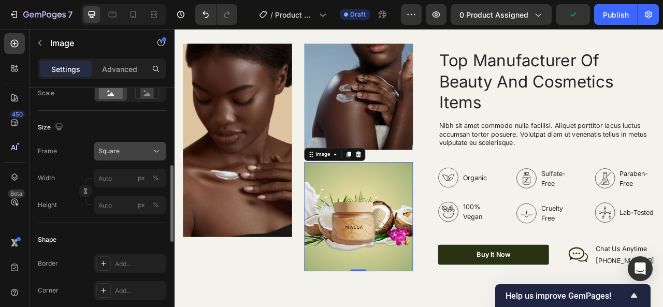
click at [158, 145] on button "Square" at bounding box center [130, 151] width 73 height 19
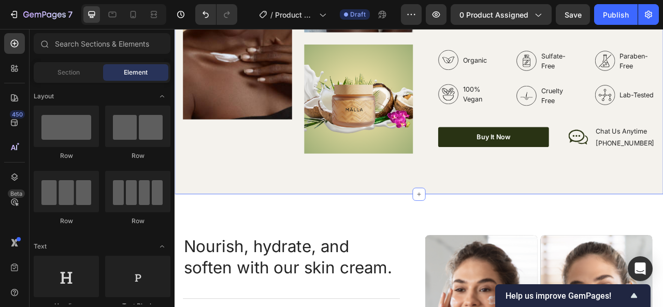
scroll to position [1435, 0]
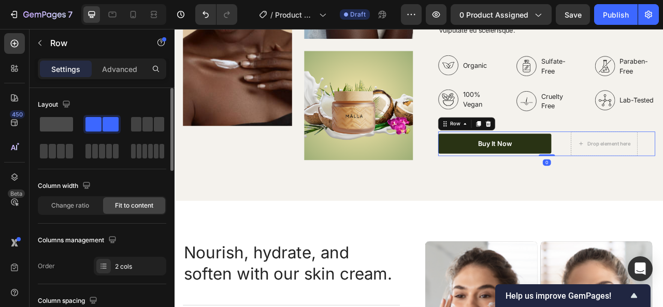
click at [54, 123] on span at bounding box center [56, 124] width 33 height 15
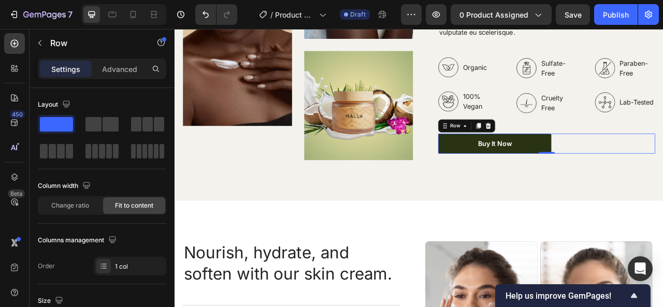
click at [663, 172] on div "Buy It Now Button Row 0" at bounding box center [648, 174] width 276 height 25
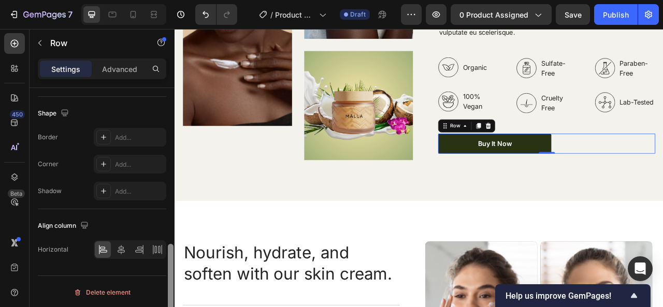
scroll to position [414, 0]
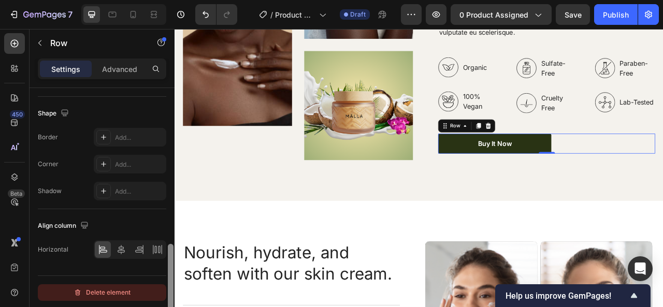
drag, startPoint x: 168, startPoint y: 130, endPoint x: 159, endPoint y: 287, distance: 157.3
click at [168, 297] on div at bounding box center [171, 290] width 6 height 93
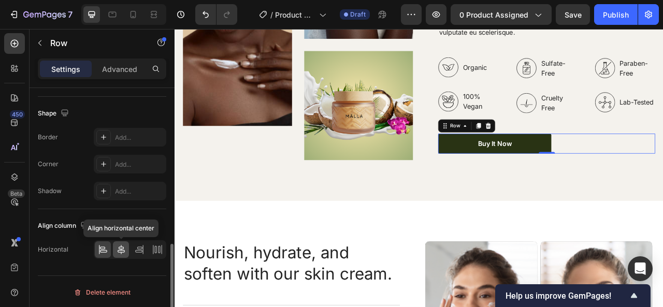
click at [121, 245] on icon at bounding box center [121, 250] width 10 height 10
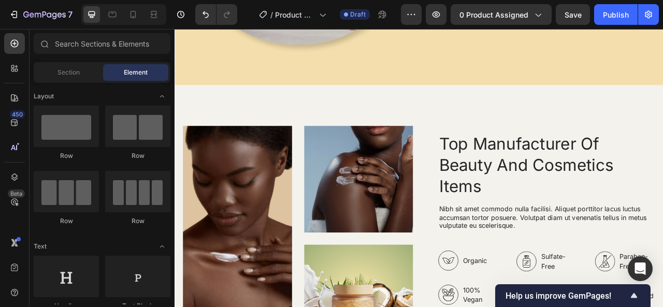
scroll to position [1201, 0]
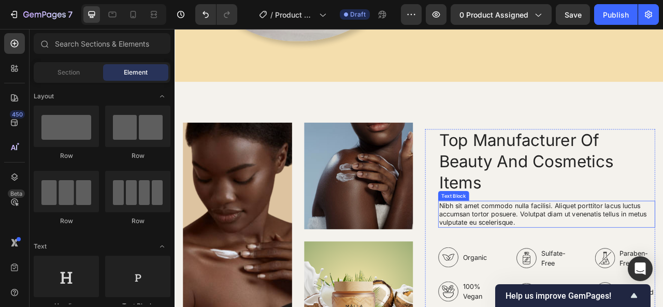
click at [546, 261] on p "Nibh sit amet commodo nulla facilisi. Aliquet porttitor lacus luctus accumsan t…" at bounding box center [648, 265] width 274 height 32
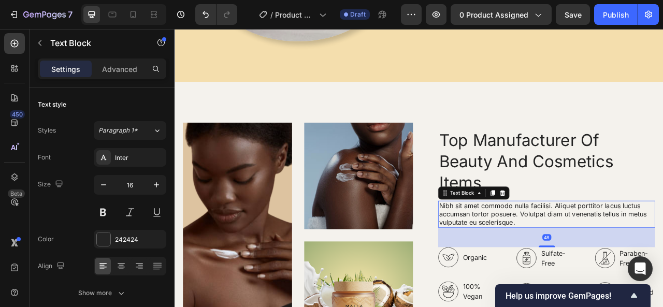
click at [511, 249] on p "Nibh sit amet commodo nulla facilisi. Aliquet porttitor lacus luctus accumsan t…" at bounding box center [648, 265] width 274 height 32
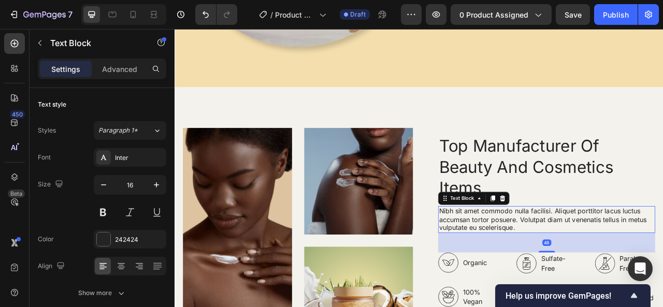
click at [511, 255] on p "Nibh sit amet commodo nulla facilisi. Aliquet porttitor lacus luctus accumsan t…" at bounding box center [648, 271] width 274 height 32
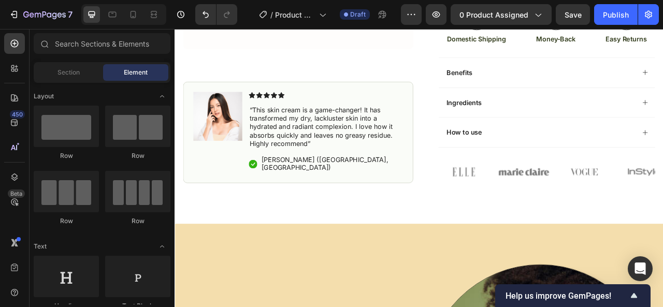
scroll to position [298, 0]
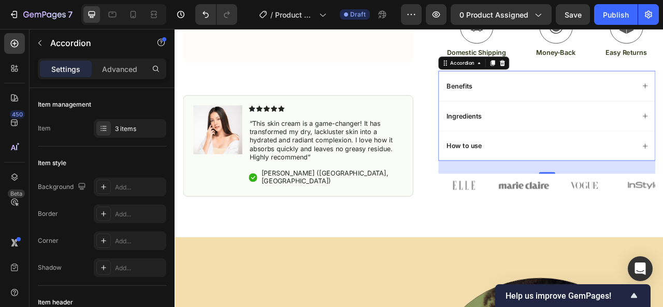
click at [663, 92] on div "Benefits" at bounding box center [647, 101] width 275 height 38
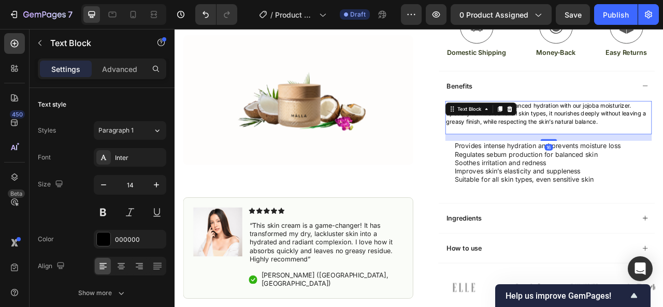
click at [663, 124] on p "Give your skin natural, balanced hydration with our jojoba moisturizer. Special…" at bounding box center [650, 136] width 261 height 31
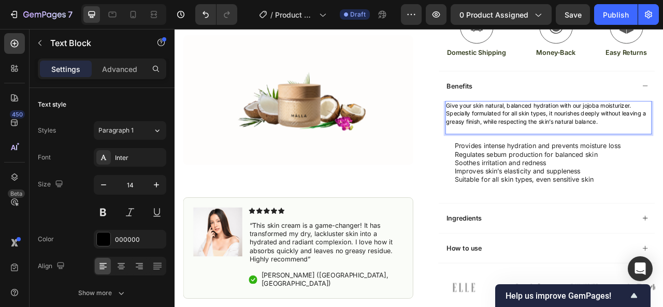
click at [663, 122] on p "Give your skin natural, balanced hydration with our jojoba moisturizer. Special…" at bounding box center [650, 136] width 261 height 31
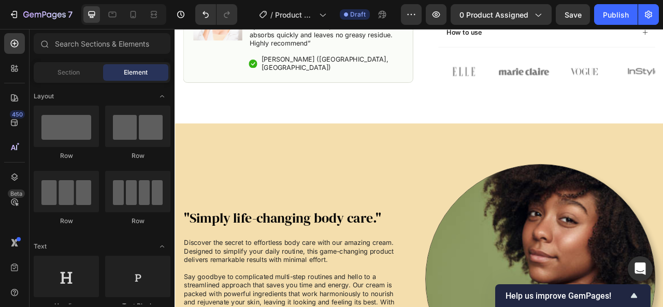
scroll to position [547, 0]
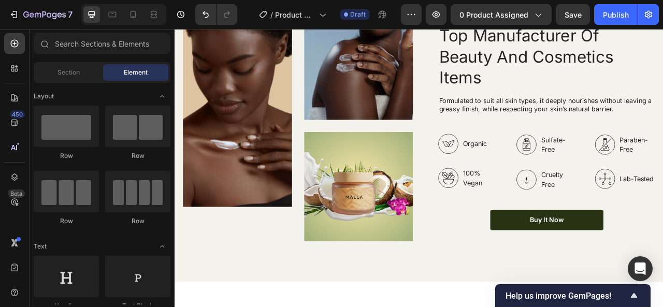
scroll to position [1364, 0]
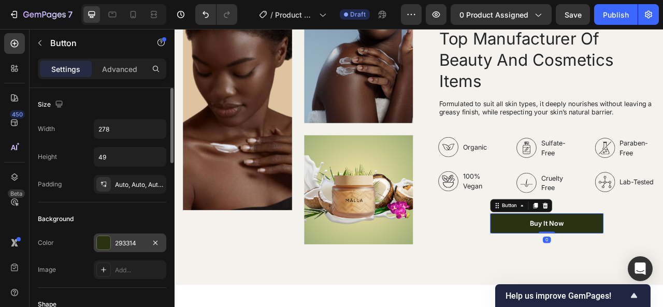
click at [109, 245] on div at bounding box center [103, 242] width 13 height 13
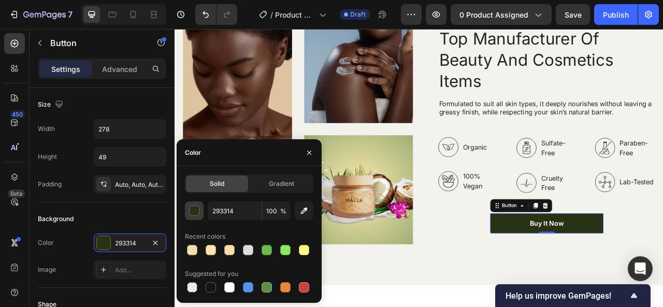
click at [193, 210] on div "button" at bounding box center [195, 211] width 10 height 10
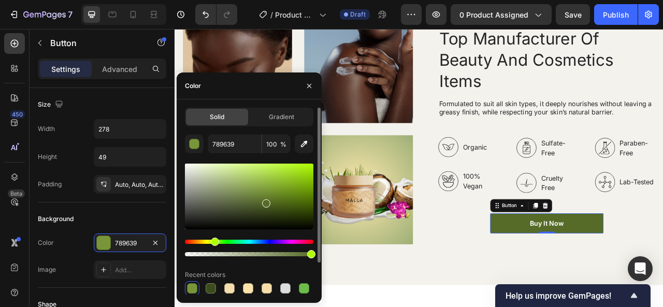
type input "566B28"
drag, startPoint x: 265, startPoint y: 219, endPoint x: 265, endPoint y: 202, distance: 17.6
click at [265, 202] on div at bounding box center [266, 204] width 8 height 8
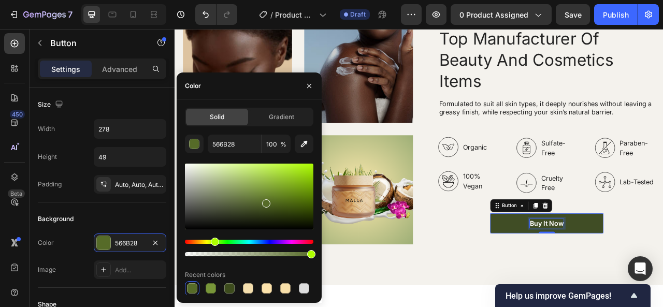
click at [643, 271] on div "Buy It Now" at bounding box center [648, 276] width 43 height 11
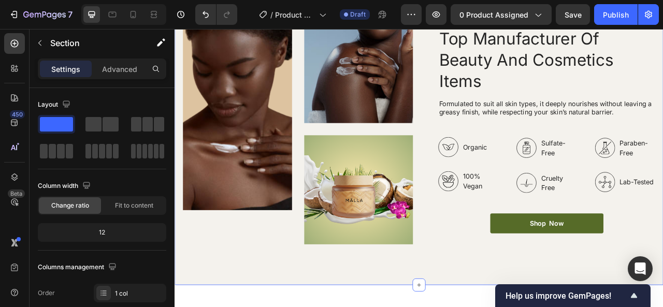
click at [663, 307] on div "Image Image Image Row Top Manufacturer Of Beauty And Cosmetics Items Heading Fo…" at bounding box center [486, 157] width 622 height 393
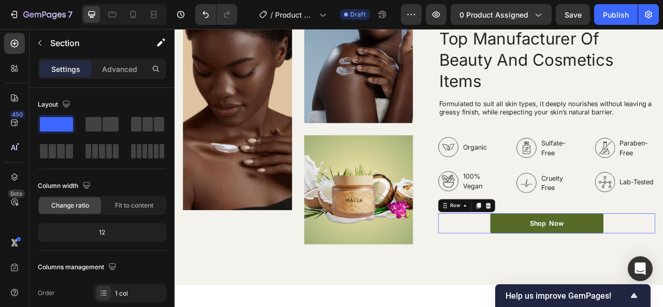
click at [663, 270] on div "Shop Now Button Row 0" at bounding box center [648, 276] width 276 height 25
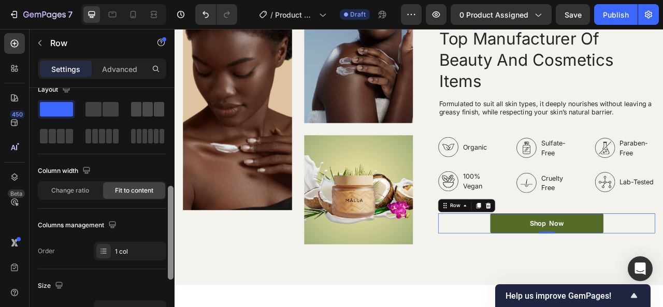
scroll to position [0, 0]
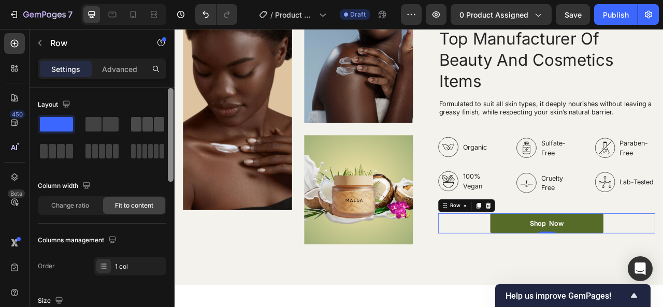
drag, startPoint x: 168, startPoint y: 154, endPoint x: 163, endPoint y: 115, distance: 39.7
click at [163, 115] on div "Layout Column width Change ratio Fit to content Columns management Order 1 col …" at bounding box center [102, 212] width 145 height 249
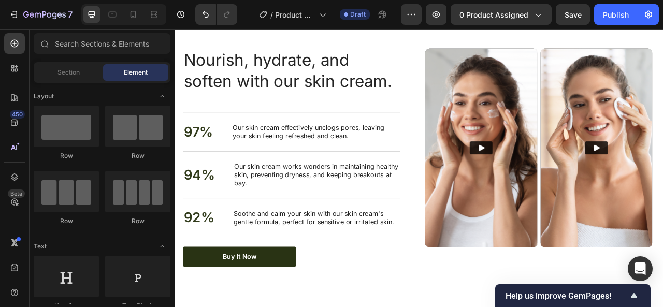
scroll to position [1700, 0]
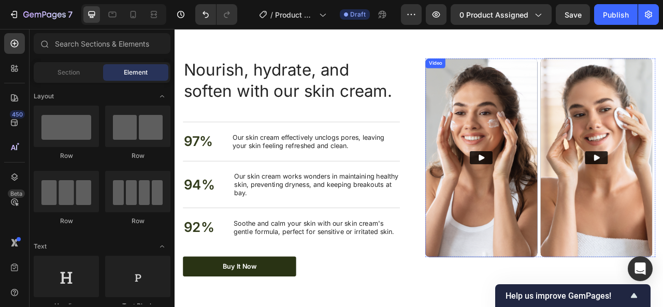
click at [590, 82] on img at bounding box center [564, 192] width 143 height 253
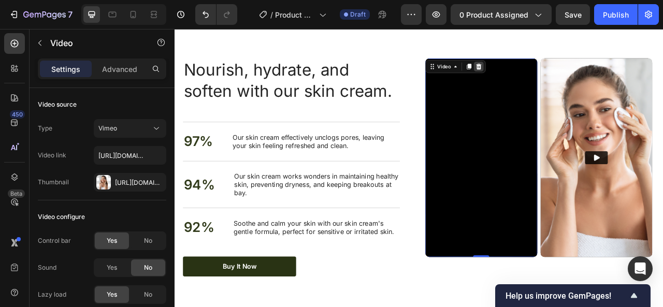
click at [559, 79] on icon at bounding box center [561, 76] width 7 height 7
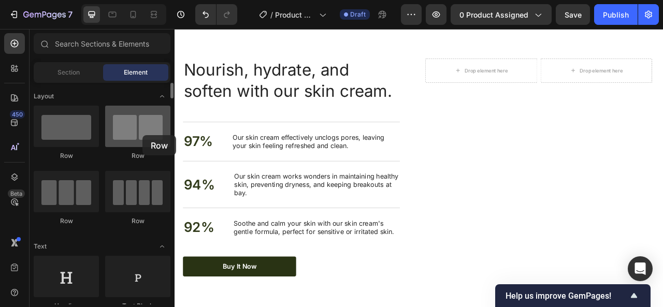
click at [143, 135] on div at bounding box center [137, 126] width 65 height 41
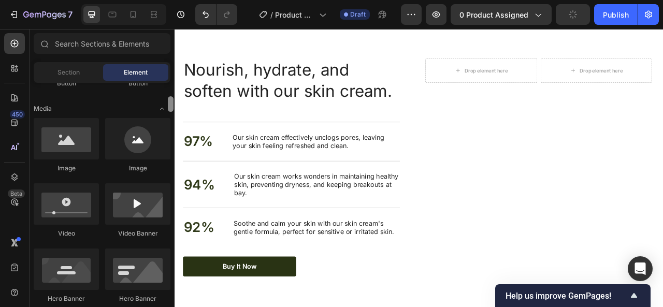
scroll to position [279, 0]
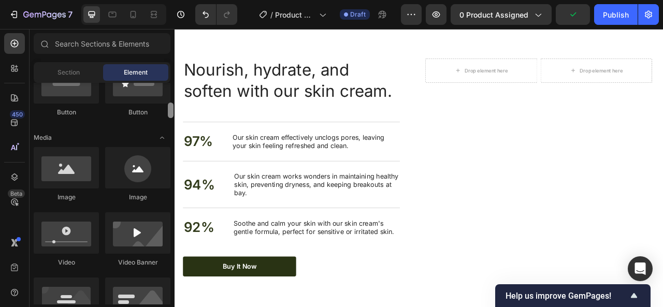
drag, startPoint x: 172, startPoint y: 96, endPoint x: 174, endPoint y: 116, distance: 19.9
click at [174, 116] on div at bounding box center [171, 194] width 8 height 222
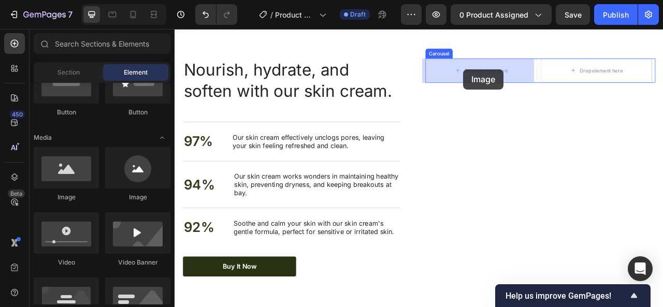
drag, startPoint x: 226, startPoint y: 211, endPoint x: 542, endPoint y: 80, distance: 341.6
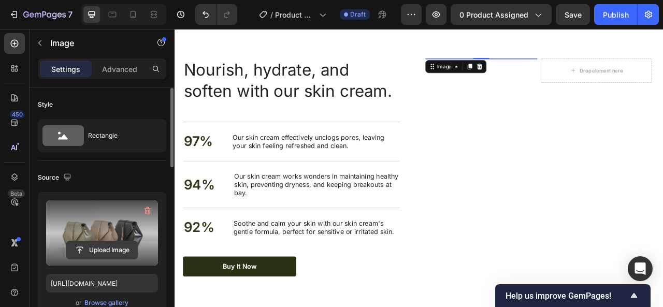
click at [102, 251] on input "file" at bounding box center [102, 250] width 72 height 18
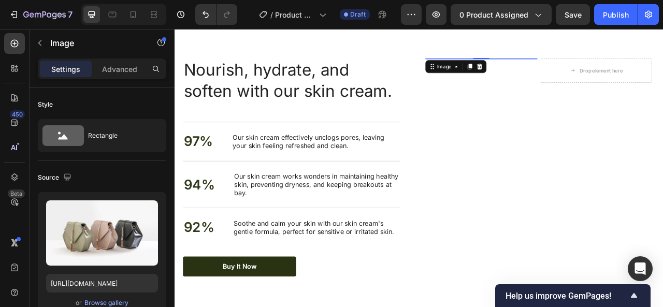
click at [599, 66] on img at bounding box center [564, 66] width 143 height 0
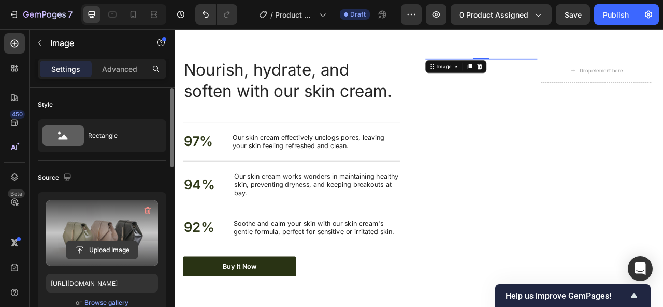
click at [109, 247] on input "file" at bounding box center [102, 250] width 72 height 18
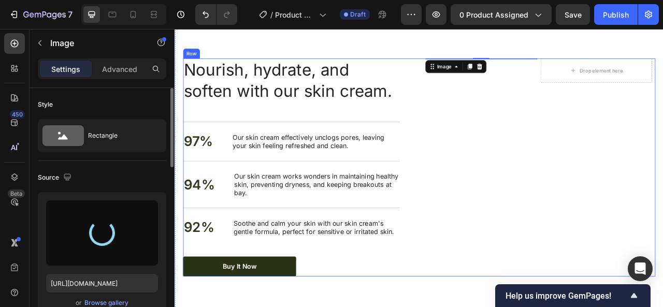
type input "[URL][DOMAIN_NAME]"
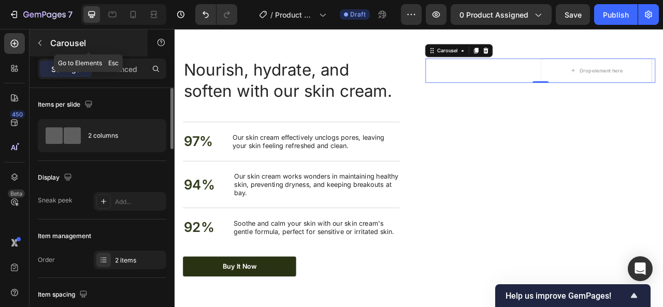
click at [44, 47] on button "button" at bounding box center [40, 43] width 17 height 17
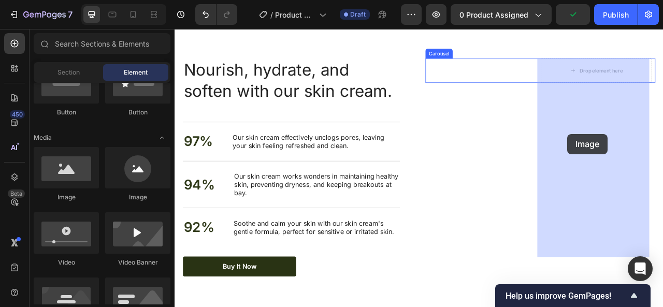
drag, startPoint x: 229, startPoint y: 205, endPoint x: 675, endPoint y: 163, distance: 447.6
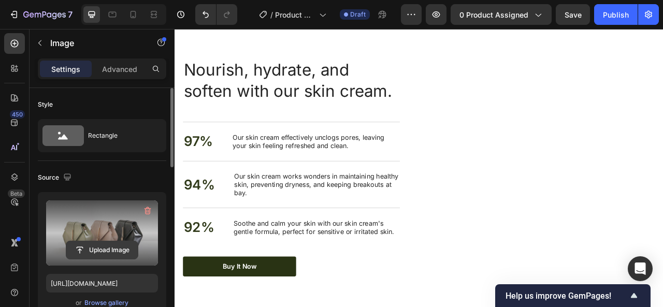
click at [98, 249] on input "file" at bounding box center [102, 250] width 72 height 18
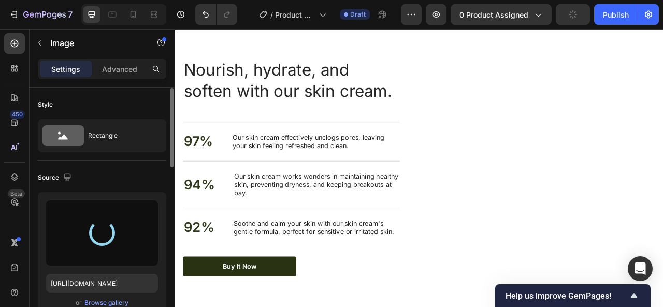
type input "[URL][DOMAIN_NAME]"
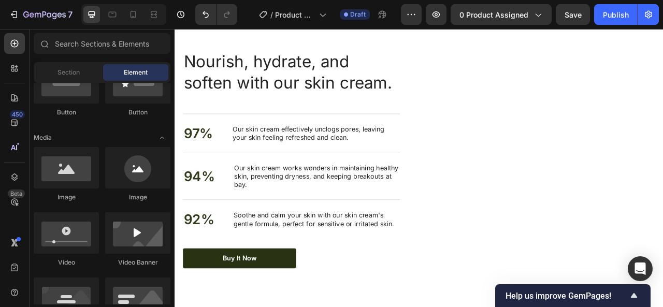
scroll to position [1707, 0]
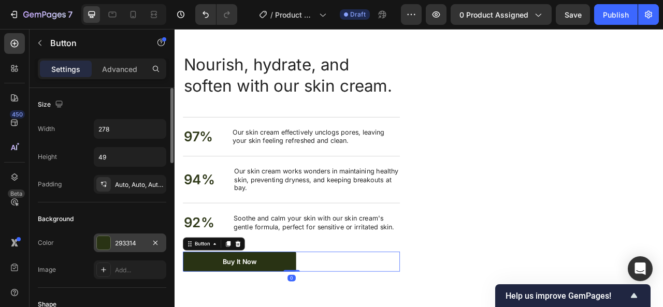
click at [122, 247] on div "293314" at bounding box center [130, 243] width 73 height 19
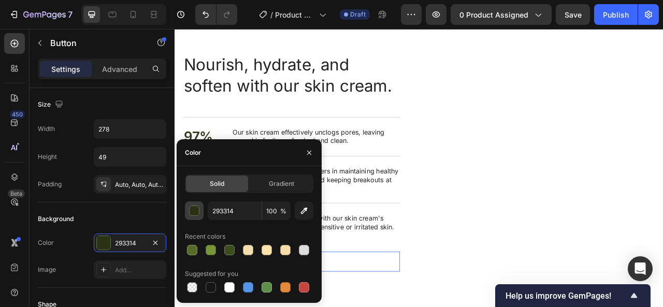
click at [192, 209] on div "button" at bounding box center [195, 211] width 10 height 10
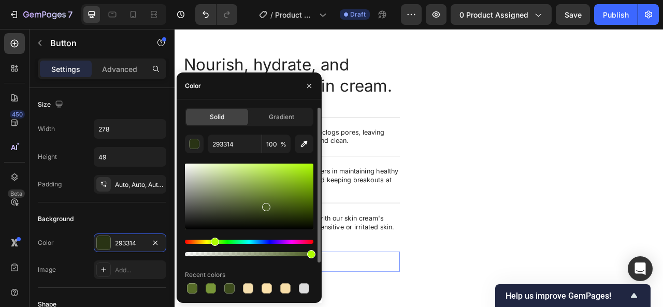
drag, startPoint x: 265, startPoint y: 218, endPoint x: 265, endPoint y: 205, distance: 13.5
click at [265, 205] on div at bounding box center [266, 207] width 8 height 8
type input "4B5E23"
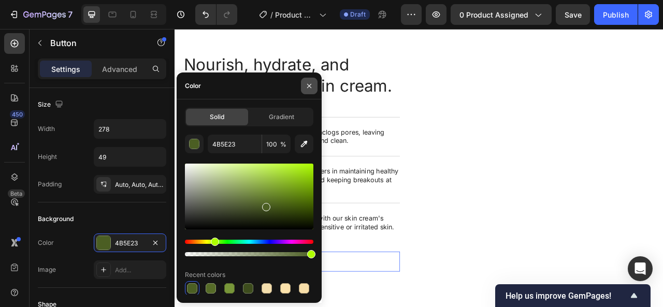
click at [312, 86] on icon "button" at bounding box center [309, 86] width 8 height 8
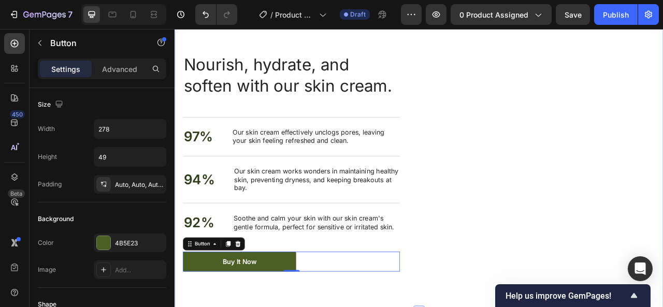
click at [498, 307] on div "Nourish, hydrate, and soften with our skin cream. Heading Nourish, hydrate, and…" at bounding box center [486, 198] width 622 height 381
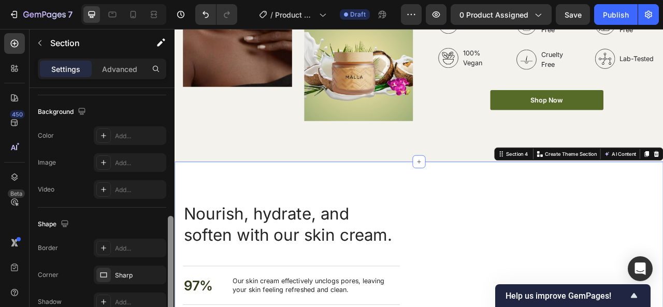
scroll to position [326, 0]
drag, startPoint x: 171, startPoint y: 118, endPoint x: 173, endPoint y: 247, distance: 129.6
click at [173, 247] on div at bounding box center [171, 266] width 6 height 98
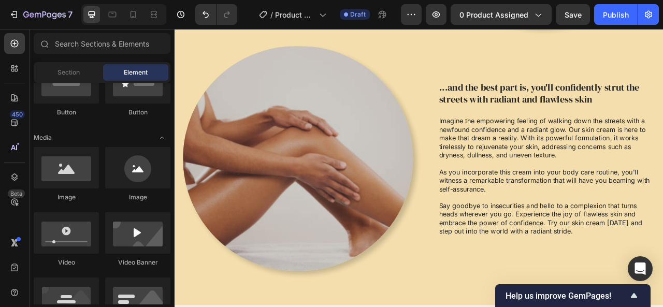
scroll to position [1044, 0]
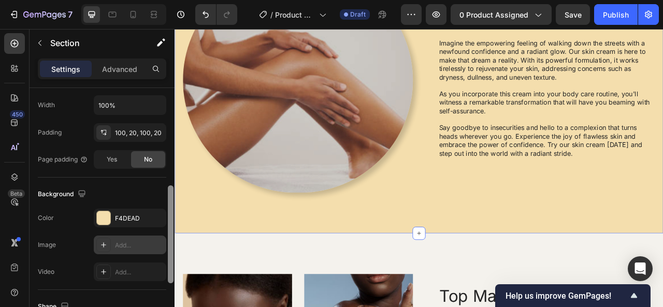
drag, startPoint x: 172, startPoint y: 147, endPoint x: 162, endPoint y: 241, distance: 95.3
click at [171, 245] on div at bounding box center [171, 235] width 6 height 98
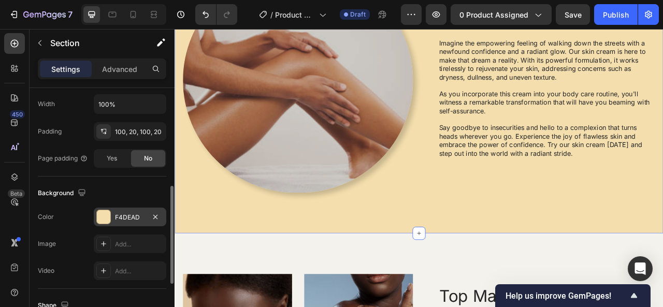
click at [142, 216] on div "F4DEAD" at bounding box center [130, 217] width 30 height 9
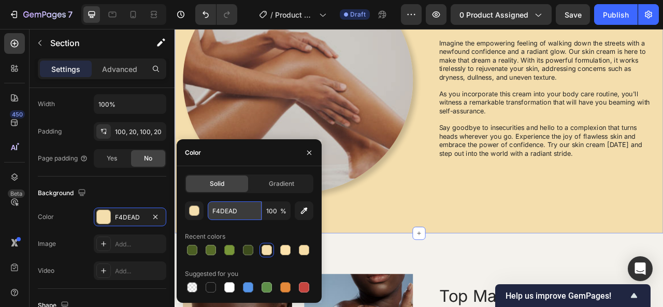
click at [210, 214] on input "F4DEAD" at bounding box center [235, 211] width 54 height 19
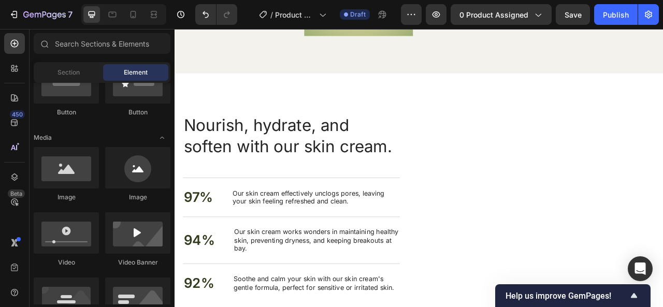
scroll to position [1592, 0]
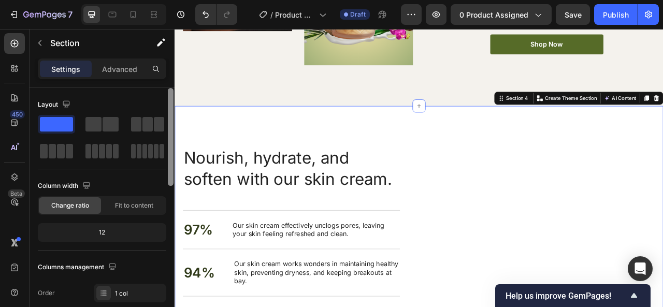
scroll to position [249, 0]
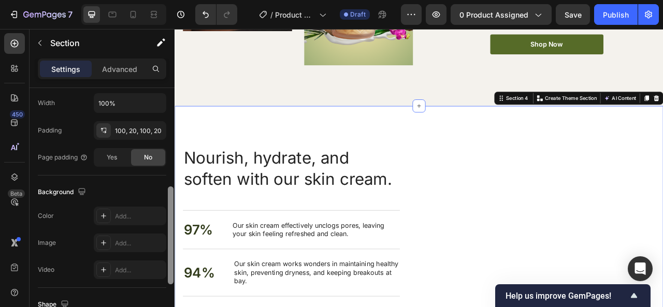
drag, startPoint x: 167, startPoint y: 168, endPoint x: 167, endPoint y: 196, distance: 27.5
click at [167, 196] on div at bounding box center [171, 212] width 8 height 249
click at [137, 220] on div "Add..." at bounding box center [130, 216] width 73 height 19
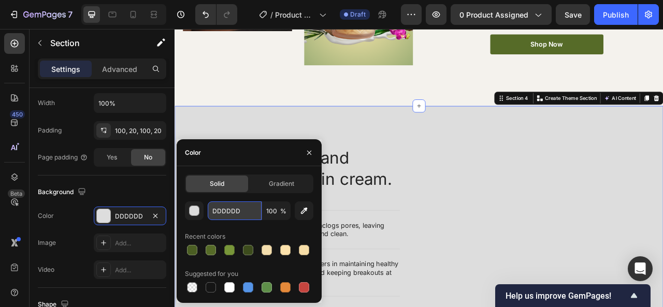
click at [240, 211] on input "DDDDDD" at bounding box center [235, 211] width 54 height 19
paste input "F4DEAD"
type input "F4DEAD"
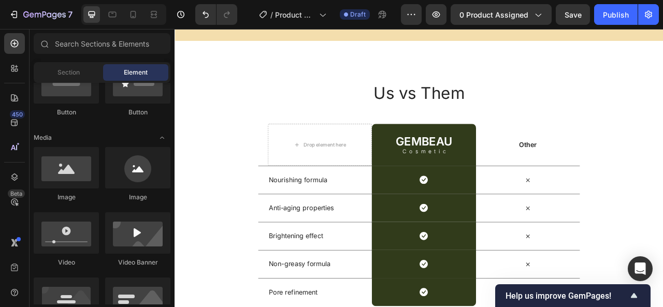
scroll to position [2106, 0]
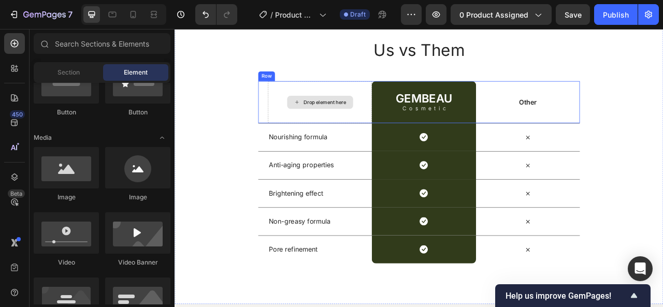
click at [361, 137] on div "Drop element here" at bounding box center [359, 121] width 132 height 53
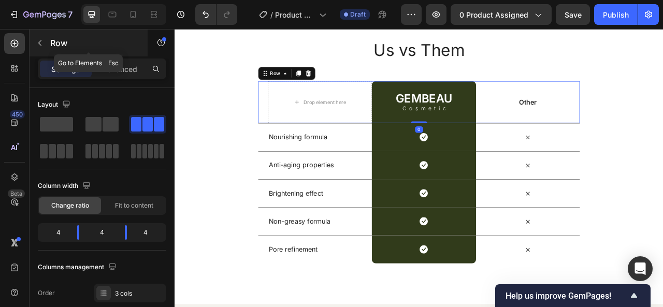
click at [38, 43] on icon "button" at bounding box center [39, 43] width 3 height 6
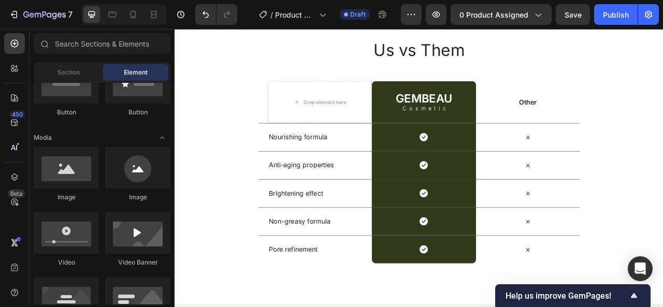
click at [73, 171] on div at bounding box center [66, 167] width 65 height 41
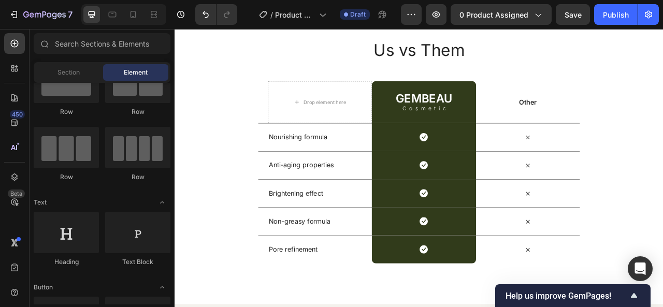
scroll to position [0, 0]
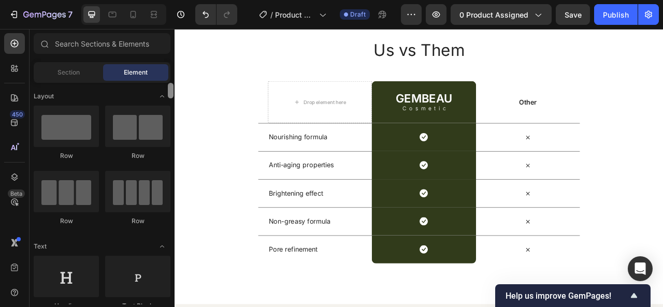
drag, startPoint x: 170, startPoint y: 115, endPoint x: 168, endPoint y: 88, distance: 27.1
click at [168, 88] on div at bounding box center [171, 91] width 6 height 16
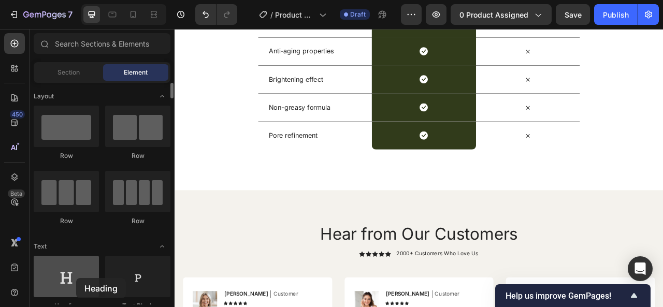
click at [76, 278] on div at bounding box center [66, 276] width 65 height 41
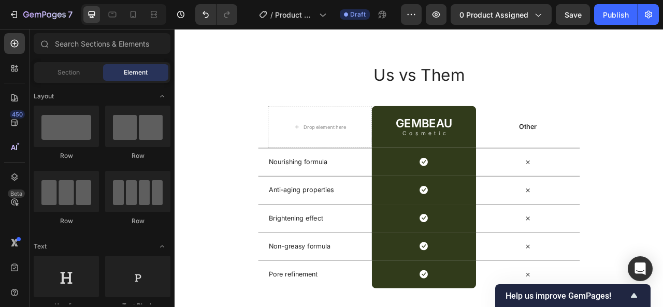
scroll to position [2103, 0]
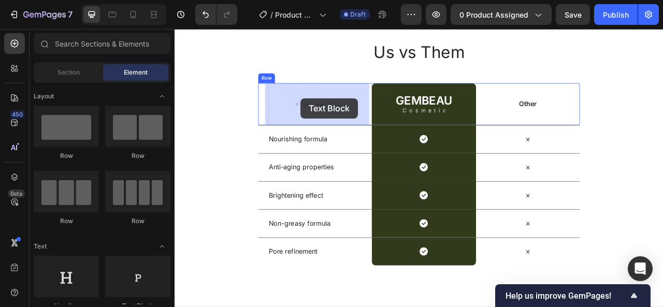
drag, startPoint x: 307, startPoint y: 319, endPoint x: 335, endPoint y: 117, distance: 204.0
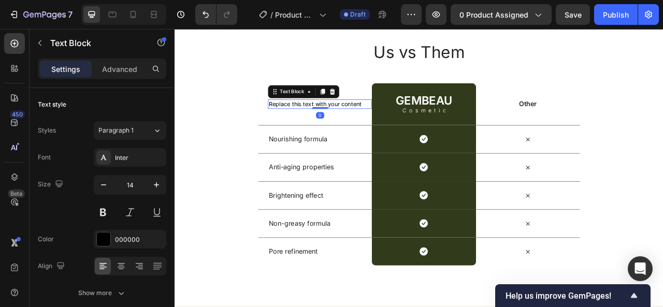
click at [413, 122] on div "Replace this text with your content" at bounding box center [359, 125] width 132 height 12
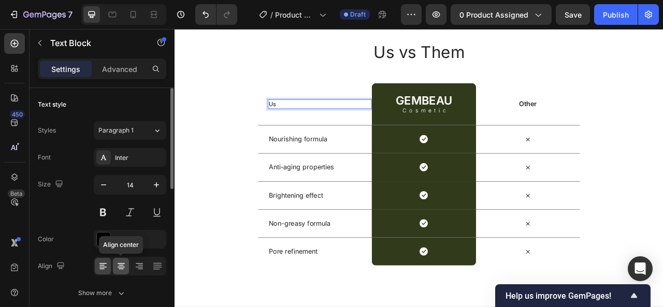
click at [123, 267] on icon at bounding box center [121, 266] width 10 height 10
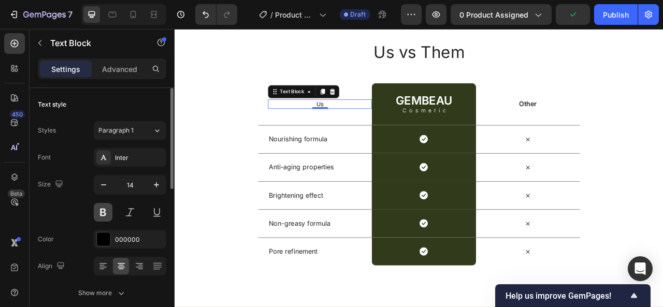
click at [101, 210] on button at bounding box center [103, 212] width 19 height 19
click at [155, 180] on icon "button" at bounding box center [156, 185] width 10 height 10
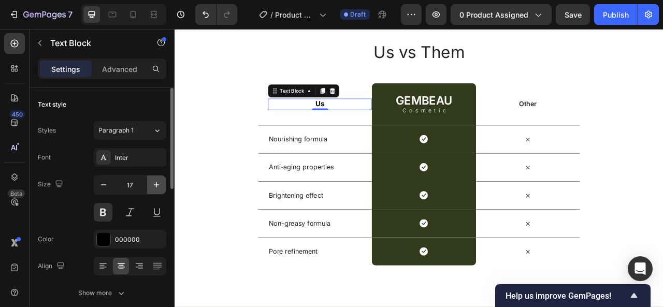
click at [155, 180] on icon "button" at bounding box center [156, 185] width 10 height 10
type input "19"
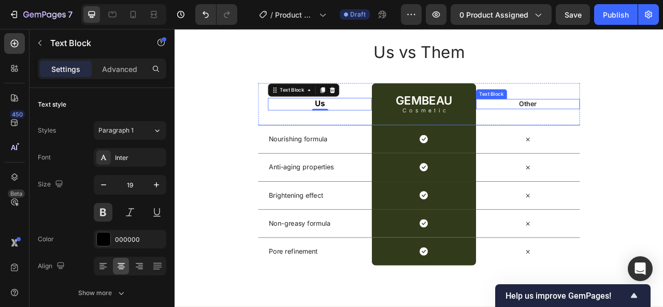
click at [627, 124] on p "Other" at bounding box center [624, 124] width 130 height 11
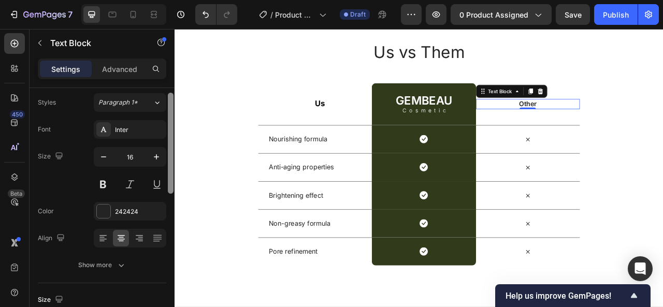
scroll to position [21, 0]
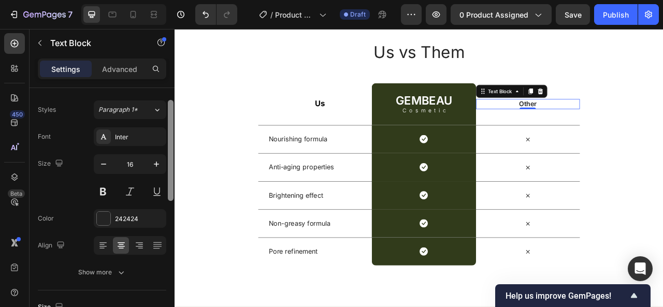
drag, startPoint x: 169, startPoint y: 238, endPoint x: 168, endPoint y: 145, distance: 93.3
click at [168, 145] on div at bounding box center [171, 150] width 6 height 101
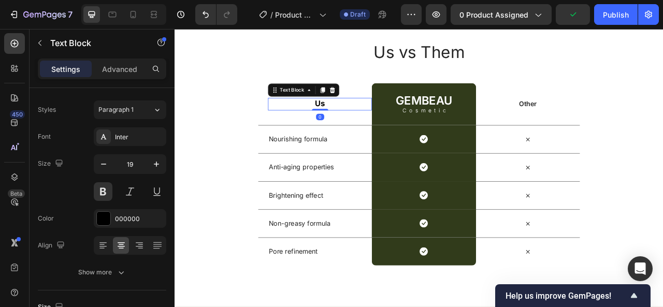
click at [360, 127] on p "Us" at bounding box center [359, 125] width 130 height 14
click at [98, 164] on icon "button" at bounding box center [103, 164] width 10 height 10
click at [100, 164] on icon "button" at bounding box center [103, 164] width 10 height 10
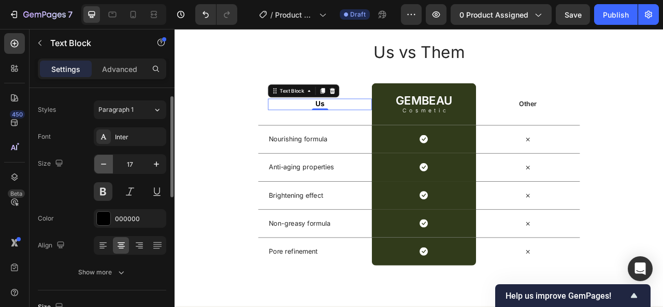
click at [100, 164] on icon "button" at bounding box center [103, 164] width 10 height 10
click at [157, 162] on icon "button" at bounding box center [156, 164] width 5 height 5
type input "17"
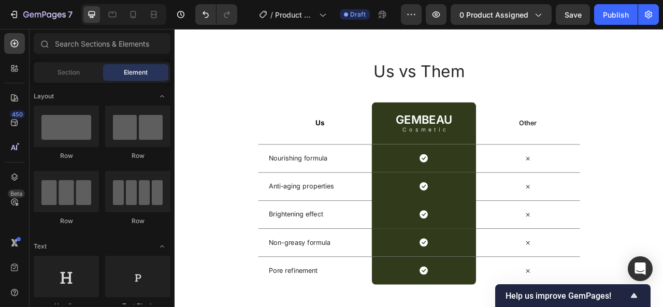
scroll to position [2083, 0]
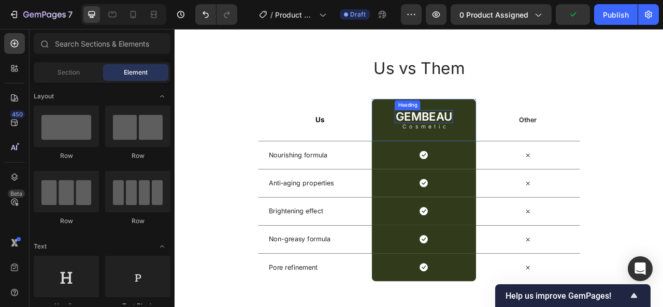
click at [522, 137] on h2 "GEMBEAU" at bounding box center [491, 140] width 74 height 17
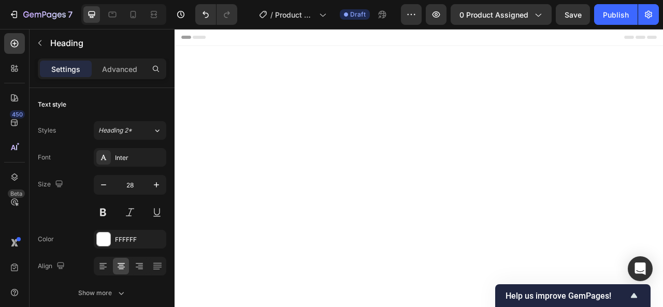
scroll to position [2083, 0]
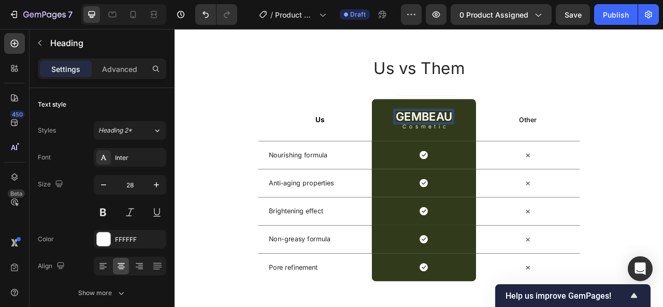
click at [454, 138] on h2 "GEMBEAU" at bounding box center [491, 140] width 74 height 17
click at [456, 138] on p "GEMBEAU" at bounding box center [492, 140] width 72 height 15
click at [510, 152] on p "Cosmetic" at bounding box center [493, 153] width 59 height 7
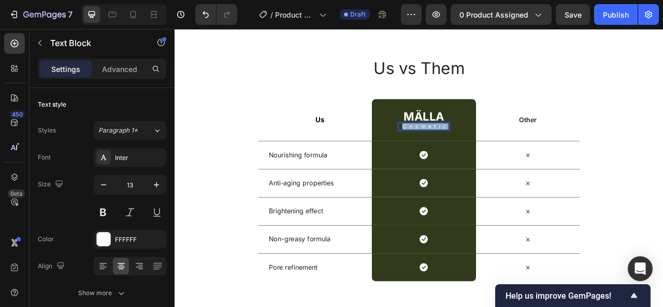
click at [510, 152] on p "Cosmetic" at bounding box center [493, 153] width 59 height 7
click at [663, 158] on div "Us vs Them Heading Row Us Text Block ⁠⁠⁠⁠⁠⁠⁠ MÄLLA Heading Glow Text Block 0 Ro…" at bounding box center [486, 207] width 622 height 286
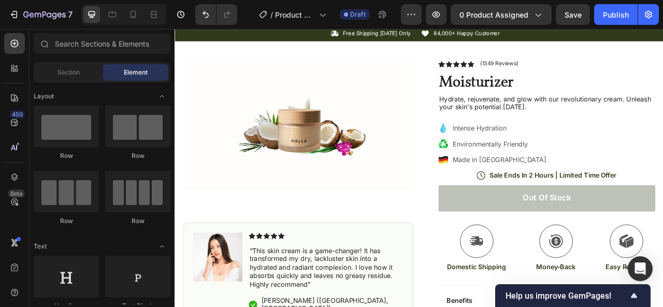
scroll to position [0, 0]
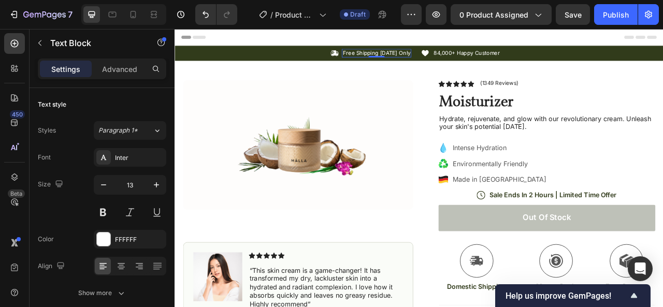
click at [406, 59] on p "Free Shipping [DATE] Only" at bounding box center [431, 59] width 86 height 9
click at [468, 59] on p "Domestic Shipping Today Only" at bounding box center [424, 59] width 101 height 9
click at [458, 60] on p "Domestic Shipping Today Only" at bounding box center [424, 59] width 101 height 9
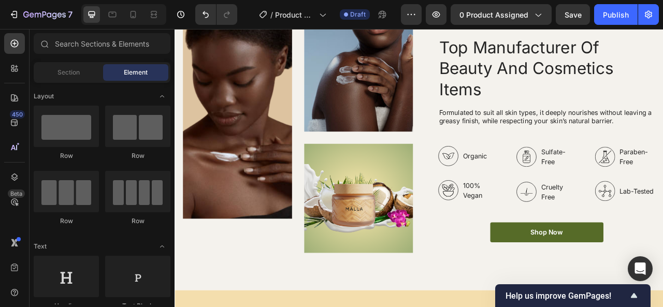
scroll to position [1226, 0]
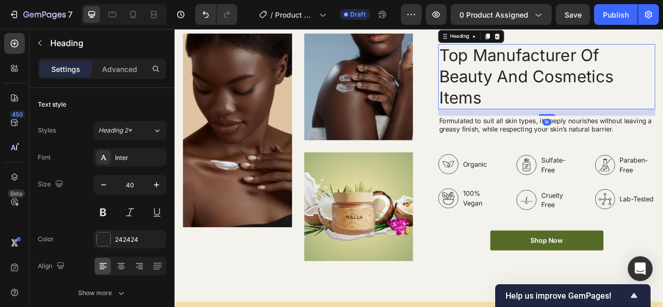
click at [510, 131] on h2 "Top Manufacturer Of Beauty And Cosmetics Items" at bounding box center [648, 89] width 276 height 83
click at [511, 130] on p "Top Manufacturer Of Beauty And Cosmetics Items" at bounding box center [648, 89] width 274 height 81
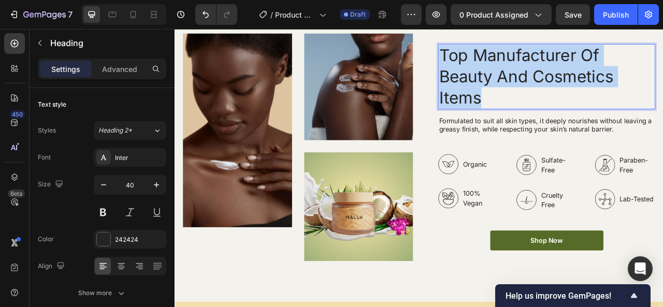
click at [511, 130] on p "Top Manufacturer Of Beauty And Cosmetics Items" at bounding box center [648, 89] width 274 height 81
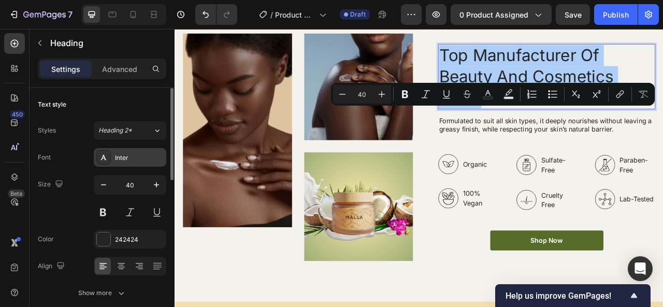
click at [142, 158] on div "Inter" at bounding box center [139, 157] width 49 height 9
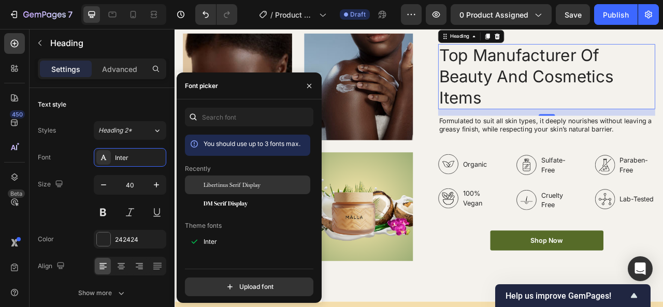
click at [214, 189] on div "Libertinus Serif Display" at bounding box center [247, 185] width 125 height 19
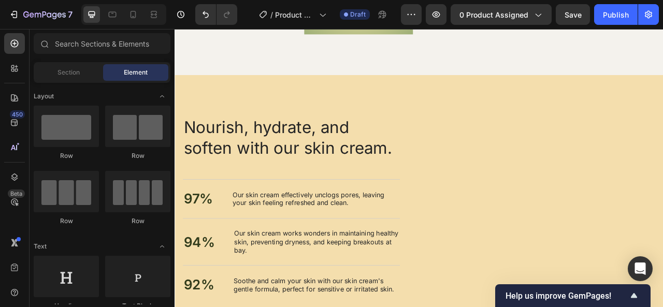
scroll to position [1599, 0]
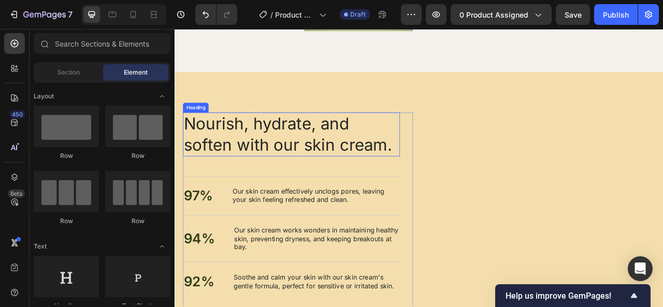
click at [370, 167] on h2 "Nourish, hydrate, and soften with our skin cream." at bounding box center [323, 163] width 276 height 56
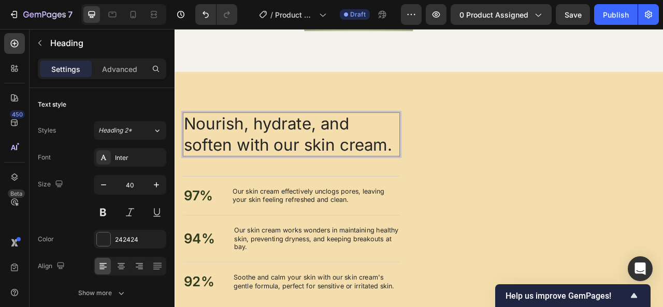
click at [370, 167] on h2 "Nourish, hydrate, and soften with our skin cream." at bounding box center [323, 163] width 276 height 56
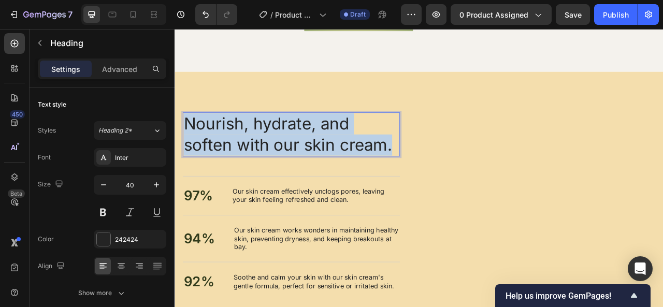
click at [370, 167] on p "Nourish, hydrate, and soften with our skin cream." at bounding box center [323, 163] width 274 height 54
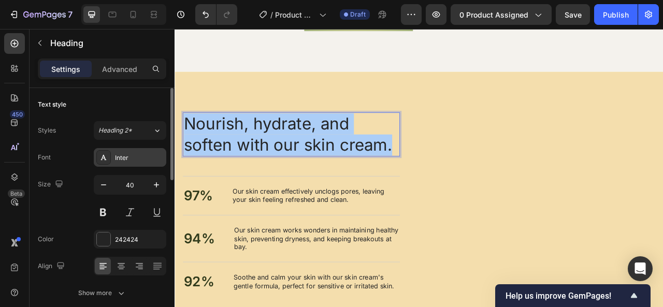
click at [150, 154] on div "Inter" at bounding box center [139, 157] width 49 height 9
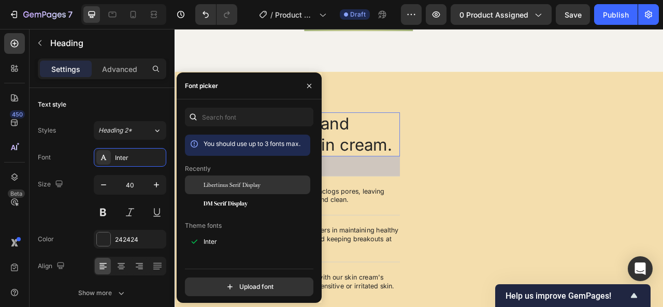
click at [237, 180] on div "Libertinus Serif Display" at bounding box center [247, 185] width 125 height 19
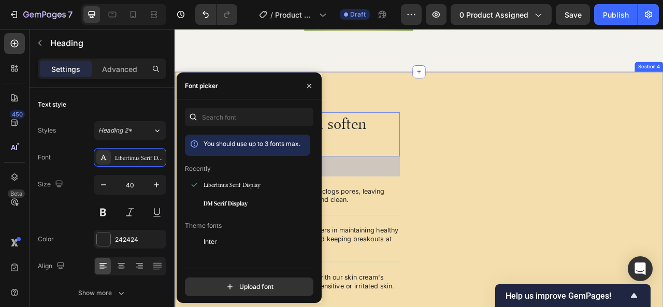
click at [497, 118] on div "Nourish, hydrate, and soften with our skin cream. Heading Nourish, hydrate, and…" at bounding box center [486, 273] width 622 height 381
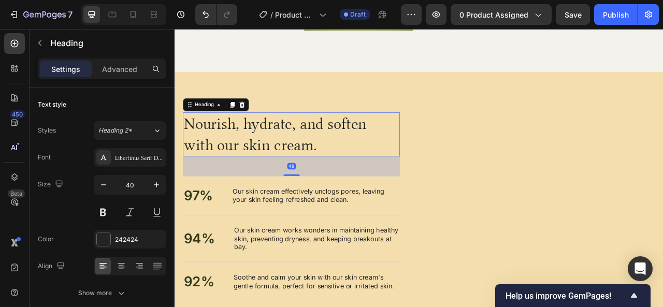
click at [191, 151] on p "Nourish, hydrate, and soften with our skin cream." at bounding box center [323, 163] width 274 height 54
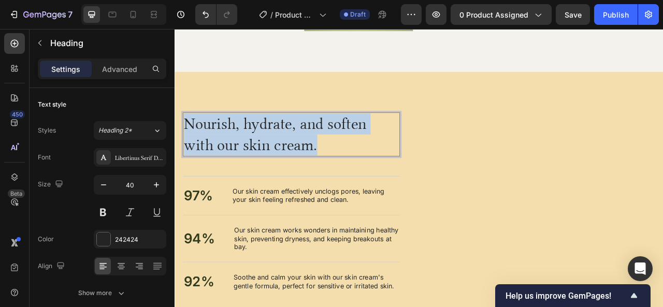
click at [191, 151] on p "Nourish, hydrate, and soften with our skin cream." at bounding box center [323, 163] width 274 height 54
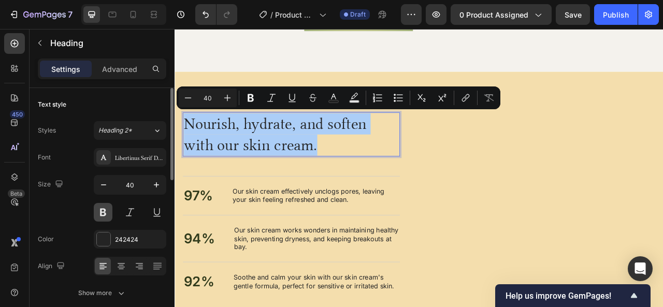
click at [107, 209] on button at bounding box center [103, 212] width 19 height 19
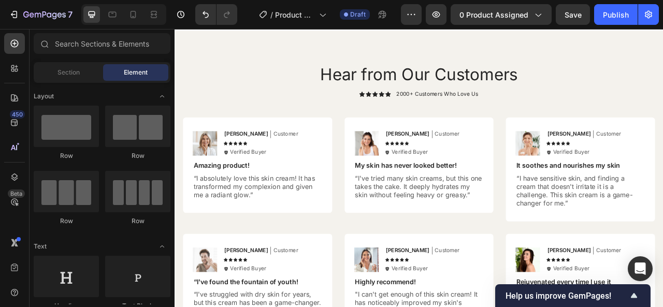
scroll to position [2427, 0]
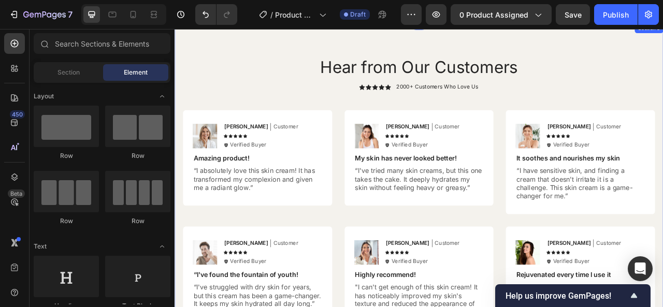
click at [663, 46] on div "Hear from Our Customers Heading Icon Icon Icon Icon Icon Icon List 2000+ Custom…" at bounding box center [486, 238] width 622 height 433
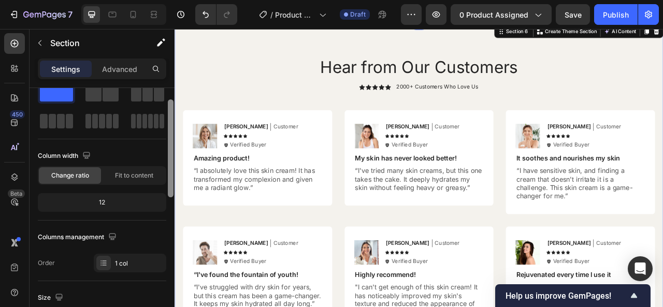
scroll to position [34, 0]
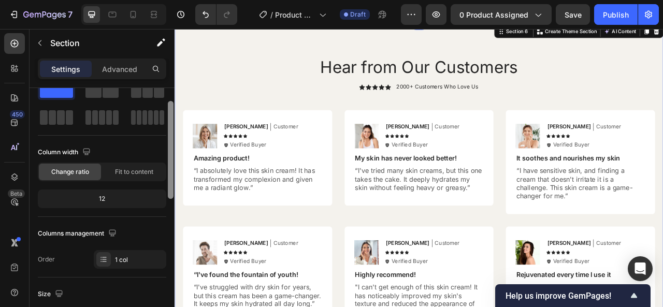
drag, startPoint x: 169, startPoint y: 148, endPoint x: 170, endPoint y: 161, distance: 13.5
click at [170, 161] on div at bounding box center [171, 150] width 6 height 98
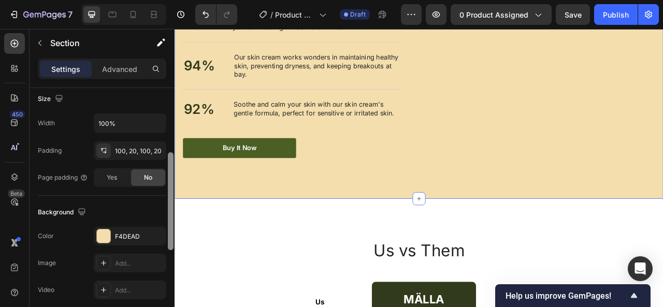
scroll to position [231, 0]
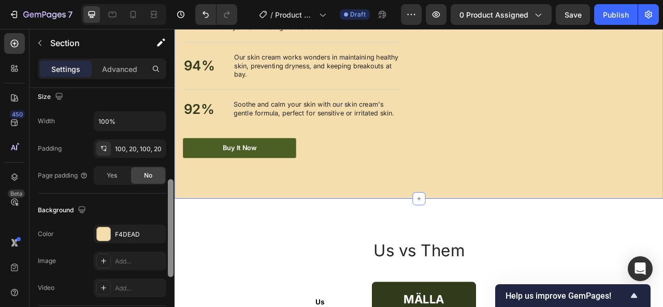
drag, startPoint x: 168, startPoint y: 143, endPoint x: 170, endPoint y: 235, distance: 91.7
click at [170, 235] on div at bounding box center [171, 228] width 6 height 98
click at [143, 230] on div "F4DEAD" at bounding box center [130, 234] width 30 height 9
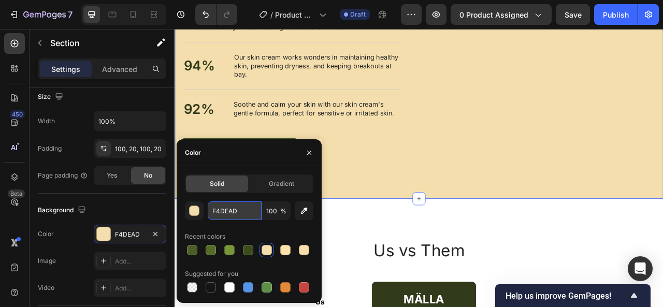
click at [233, 216] on input "F4DEAD" at bounding box center [235, 211] width 54 height 19
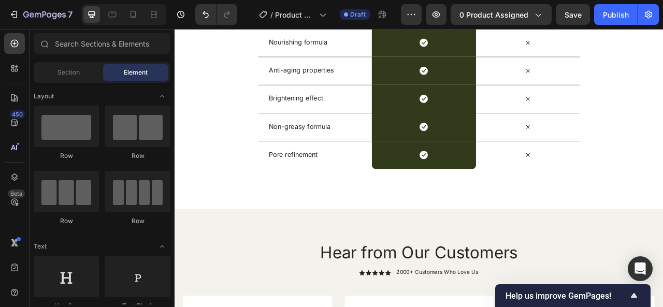
scroll to position [2242, 0]
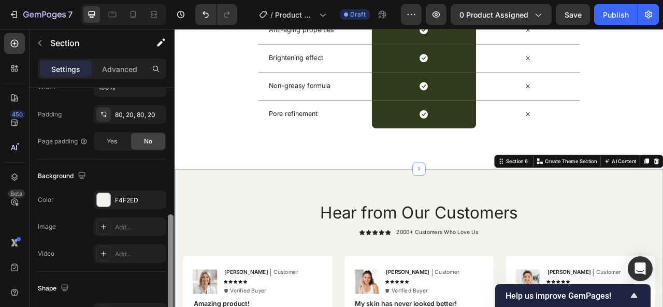
scroll to position [290, 0]
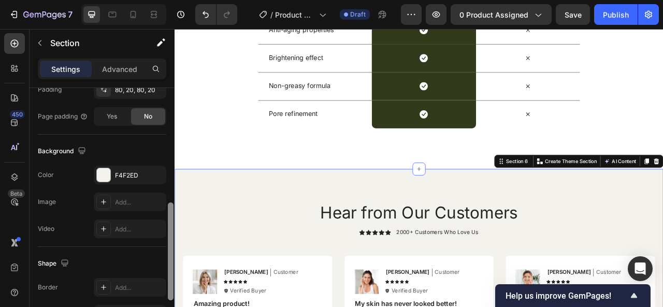
drag, startPoint x: 168, startPoint y: 164, endPoint x: 173, endPoint y: 279, distance: 115.1
click at [173, 279] on div at bounding box center [171, 252] width 6 height 98
click at [138, 173] on div "F4F2ED" at bounding box center [130, 175] width 30 height 9
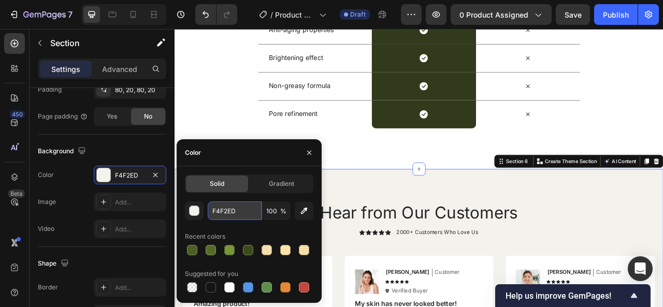
click at [250, 209] on input "F4F2ED" at bounding box center [235, 211] width 54 height 19
paste input "F4DEAD"
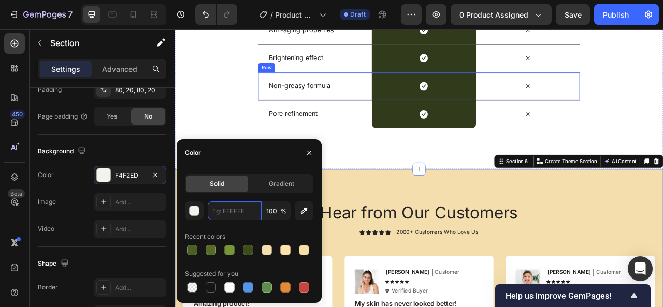
type input "F4DEAD"
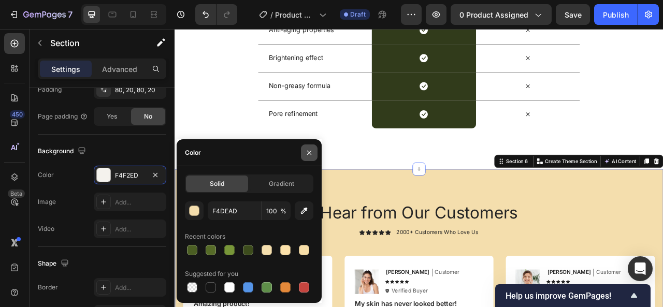
click at [304, 157] on button "button" at bounding box center [309, 153] width 17 height 17
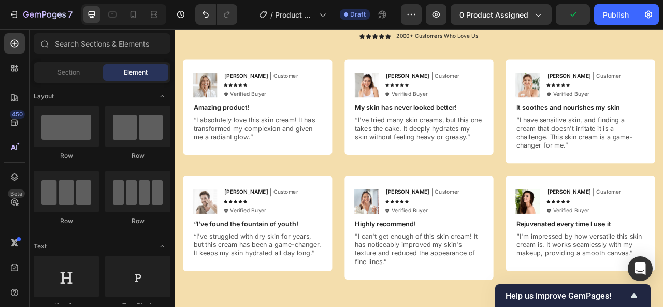
scroll to position [2495, 0]
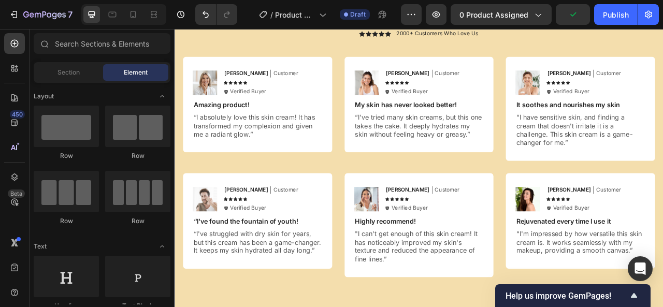
drag, startPoint x: 796, startPoint y: 304, endPoint x: 827, endPoint y: 295, distance: 31.8
click at [417, 103] on img at bounding box center [418, 97] width 31 height 31
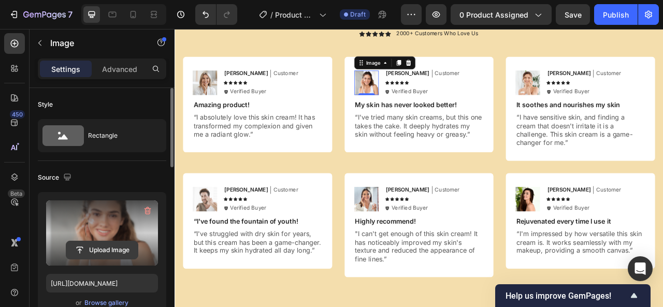
click at [110, 246] on input "file" at bounding box center [102, 250] width 72 height 18
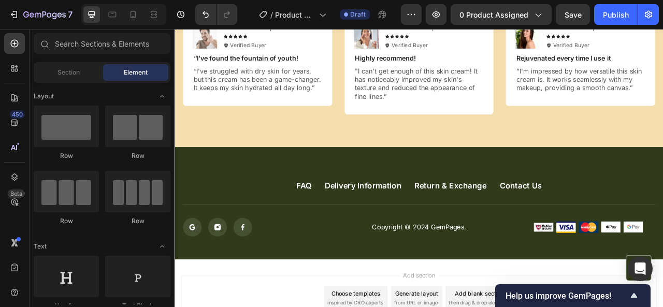
scroll to position [2708, 0]
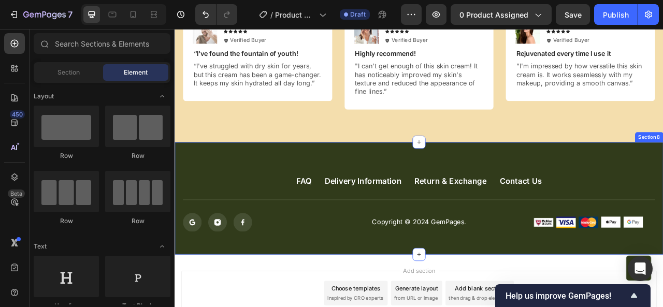
click at [663, 200] on div "FAQ Button Delivery Information Button Return & Exchange Button Contact Us Butt…" at bounding box center [486, 244] width 622 height 143
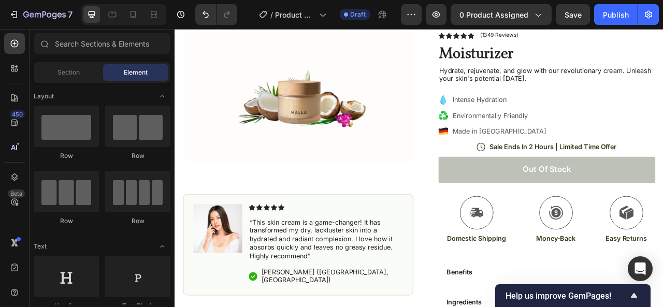
scroll to position [0, 0]
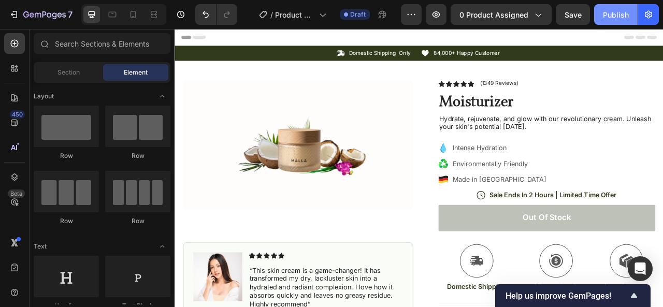
click at [605, 13] on div "Publish" at bounding box center [616, 14] width 26 height 11
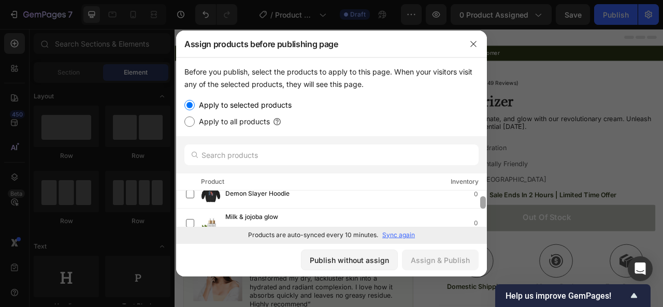
scroll to position [20, 0]
drag, startPoint x: 483, startPoint y: 196, endPoint x: 481, endPoint y: 212, distance: 16.7
drag, startPoint x: 483, startPoint y: 195, endPoint x: 482, endPoint y: 228, distance: 32.1
click at [482, 228] on div "Before you publish, select the products to apply to this page. When your visito…" at bounding box center [331, 151] width 311 height 186
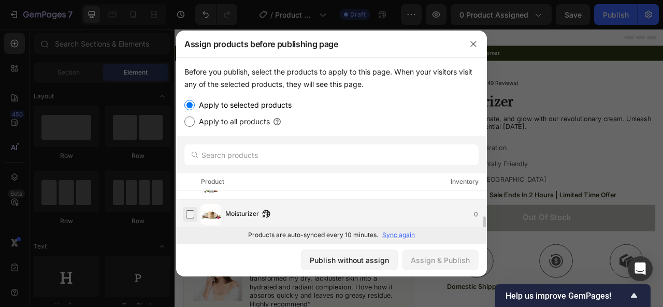
click at [192, 217] on label at bounding box center [190, 214] width 8 height 8
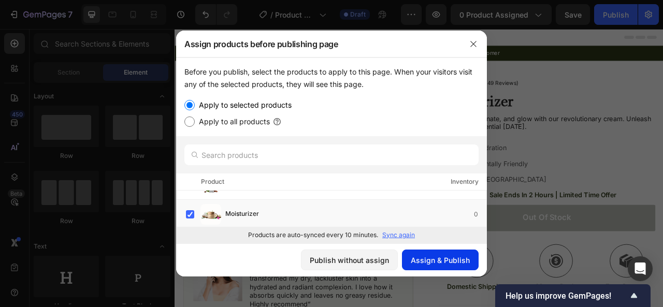
click at [424, 261] on div "Assign & Publish" at bounding box center [440, 260] width 59 height 11
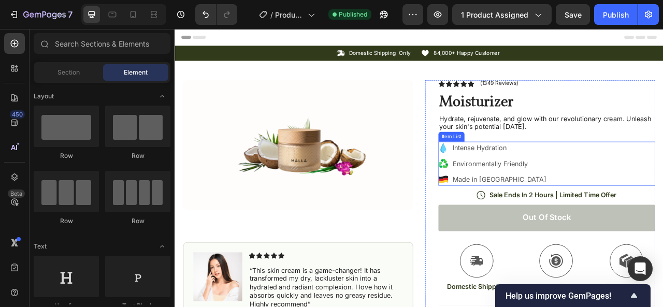
click at [533, 221] on p "Made in [GEOGRAPHIC_DATA]" at bounding box center [587, 221] width 119 height 12
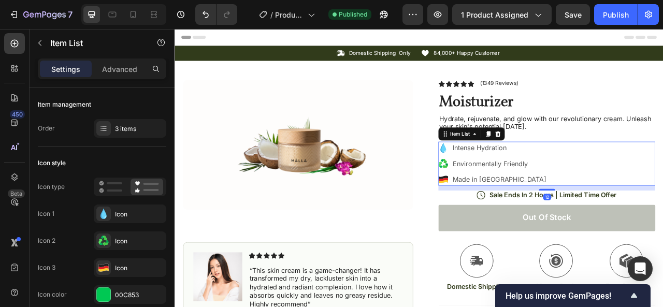
click at [511, 220] on icon at bounding box center [516, 221] width 12 height 4
click at [515, 219] on icon at bounding box center [516, 221] width 12 height 4
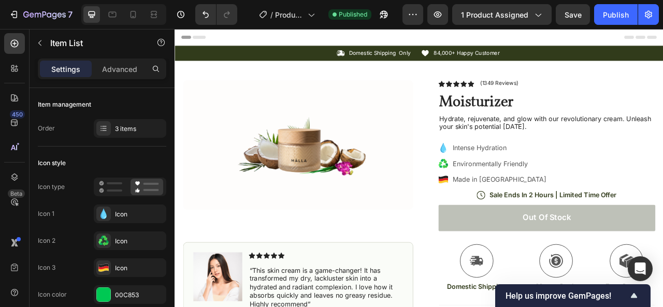
click at [510, 221] on icon at bounding box center [516, 221] width 12 height 4
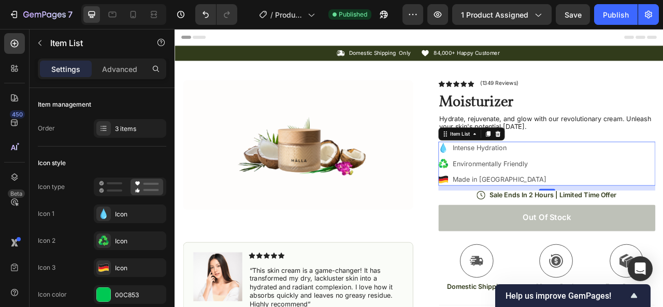
click at [510, 221] on icon at bounding box center [516, 221] width 12 height 4
click at [511, 218] on icon at bounding box center [516, 221] width 12 height 12
click at [514, 216] on icon at bounding box center [516, 218] width 12 height 4
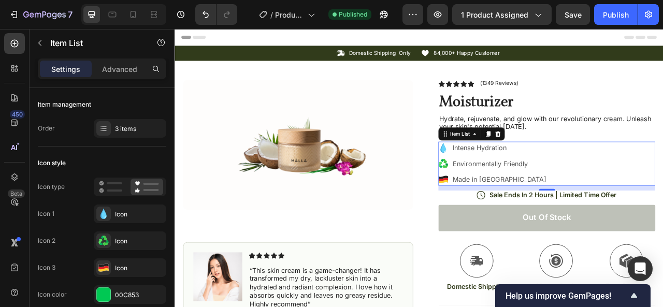
click at [515, 216] on icon at bounding box center [516, 218] width 12 height 4
click at [516, 216] on icon at bounding box center [516, 218] width 12 height 4
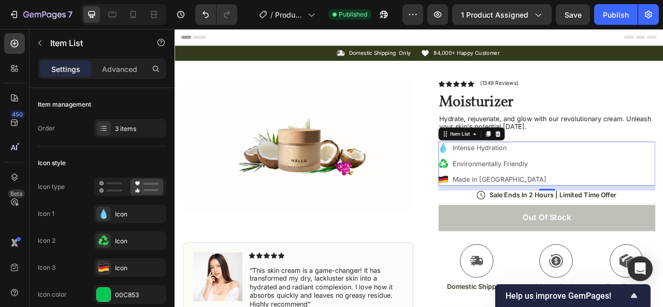
click at [517, 219] on icon at bounding box center [516, 221] width 12 height 12
drag, startPoint x: 520, startPoint y: 219, endPoint x: 528, endPoint y: 219, distance: 7.8
click at [528, 219] on div "Made in [GEOGRAPHIC_DATA]" at bounding box center [579, 221] width 139 height 16
click at [517, 219] on div "Made in [GEOGRAPHIC_DATA]" at bounding box center [579, 221] width 139 height 16
click at [516, 219] on icon at bounding box center [516, 221] width 12 height 4
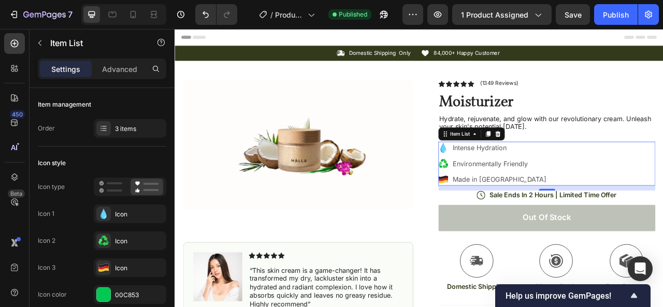
click at [516, 219] on icon at bounding box center [516, 221] width 12 height 4
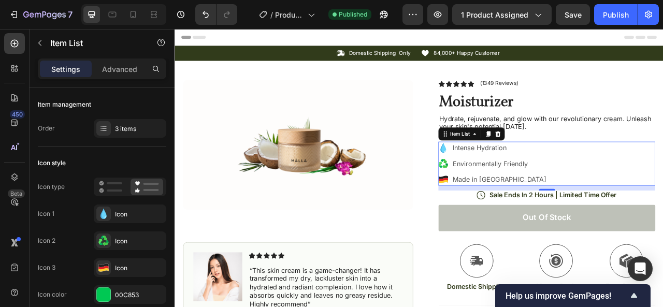
click at [516, 219] on icon at bounding box center [516, 221] width 12 height 4
click at [111, 267] on div "Icon" at bounding box center [130, 268] width 73 height 19
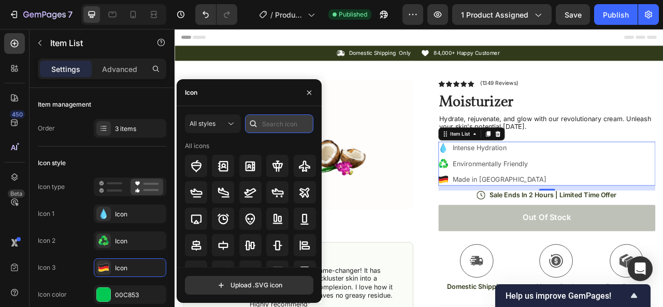
click at [271, 127] on input "text" at bounding box center [279, 124] width 68 height 19
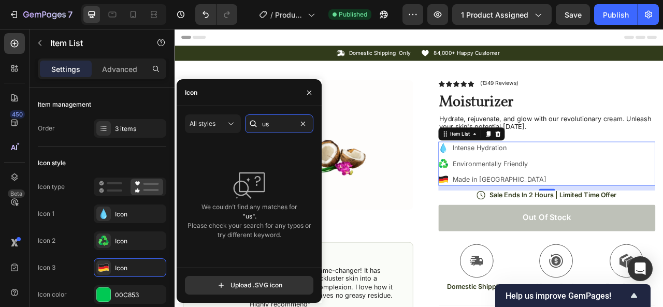
type input "u"
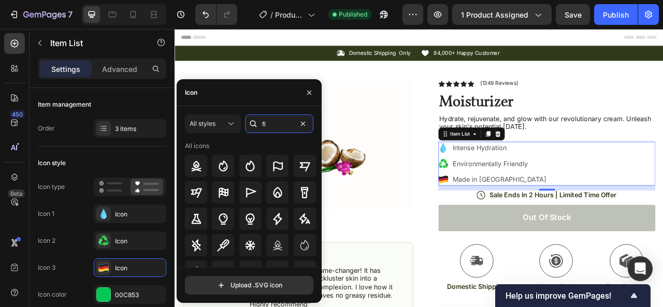
type input "f"
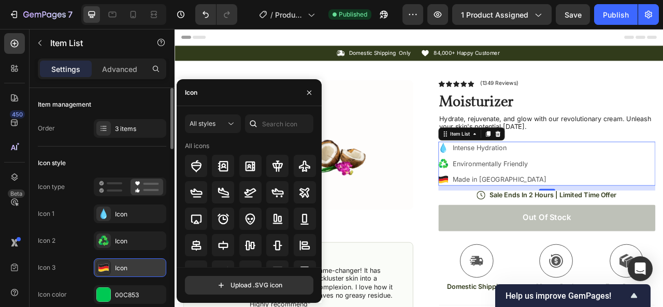
click at [105, 268] on icon at bounding box center [103, 270] width 10 height 4
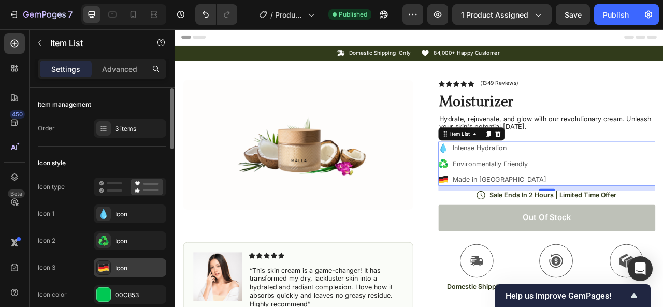
click at [105, 268] on icon at bounding box center [103, 270] width 10 height 4
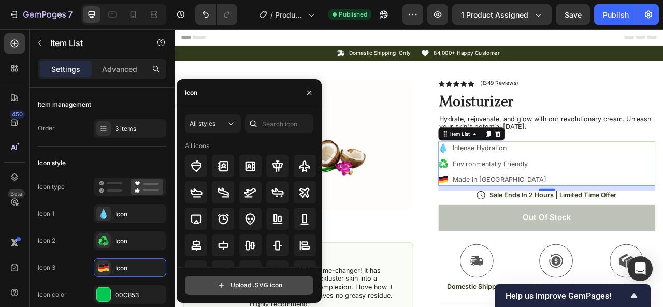
click at [214, 289] on input "file" at bounding box center [249, 286] width 127 height 18
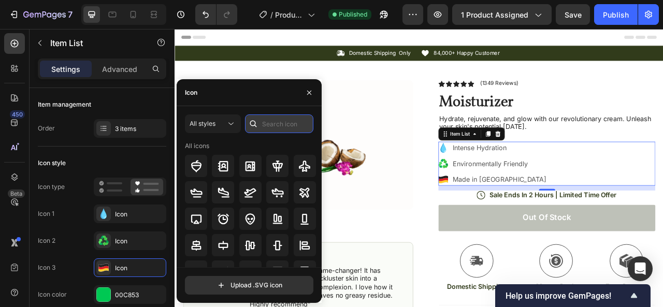
click at [267, 119] on input "text" at bounding box center [279, 124] width 68 height 19
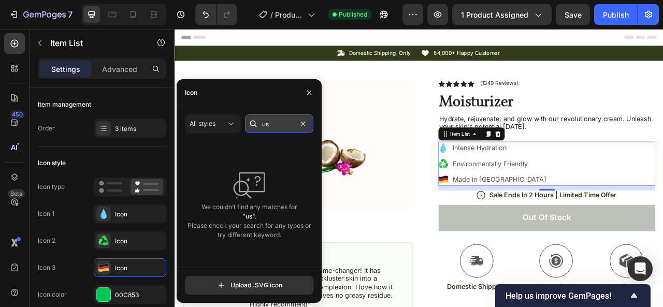
type input "u"
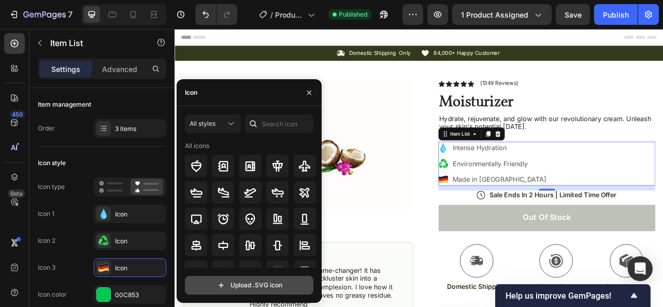
click at [217, 292] on input "file" at bounding box center [249, 286] width 127 height 18
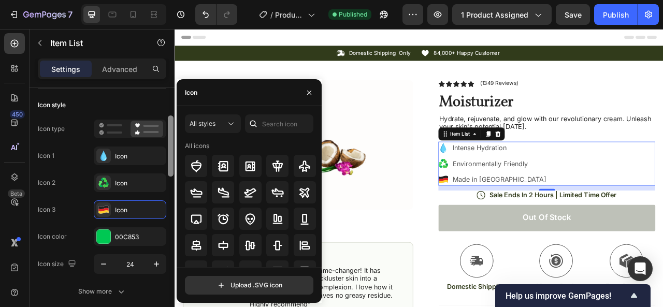
scroll to position [69, 0]
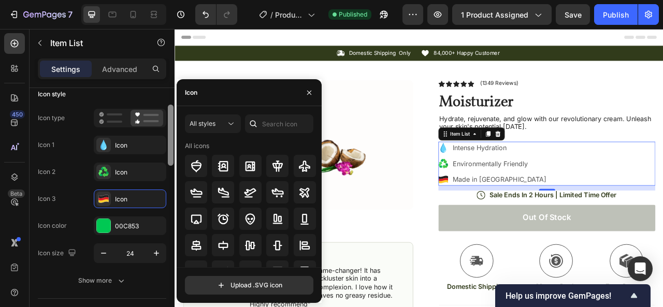
drag, startPoint x: 170, startPoint y: 139, endPoint x: 170, endPoint y: 157, distance: 17.1
click at [170, 157] on div at bounding box center [171, 135] width 6 height 61
click at [148, 196] on div "Icon" at bounding box center [139, 199] width 49 height 9
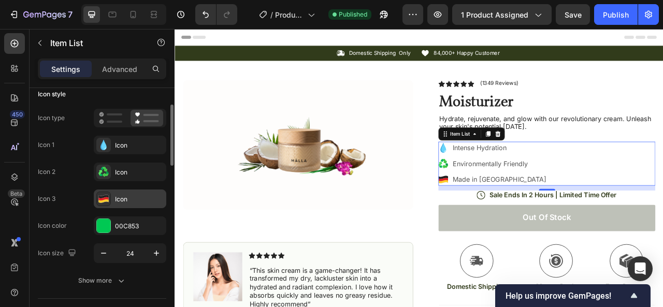
click at [149, 196] on div "Icon" at bounding box center [139, 199] width 49 height 9
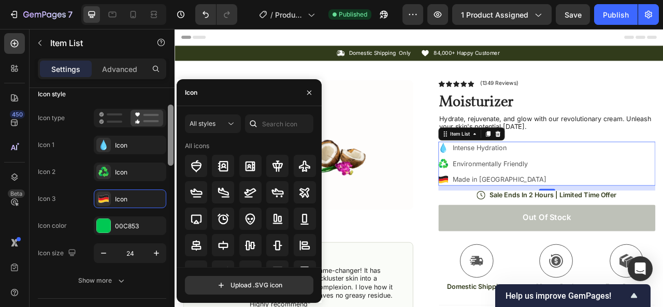
scroll to position [318, 0]
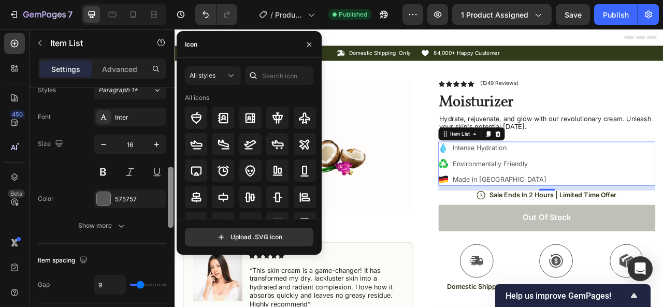
click at [167, 148] on div at bounding box center [171, 212] width 8 height 249
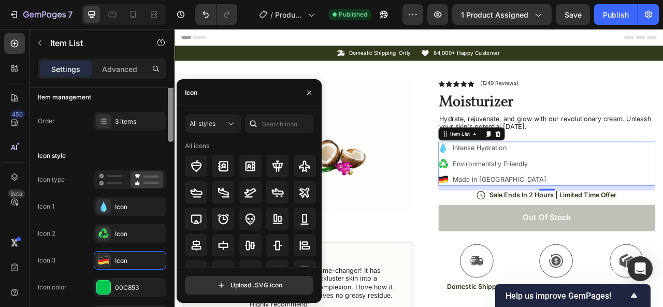
scroll to position [0, 0]
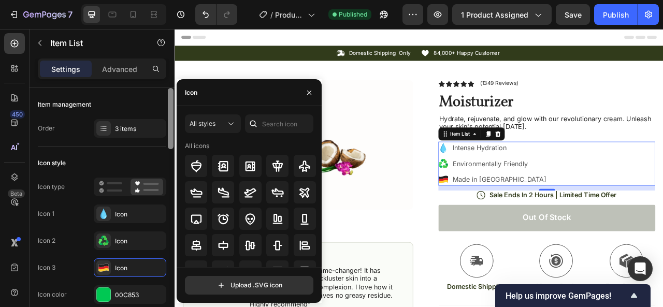
drag, startPoint x: 173, startPoint y: 191, endPoint x: 170, endPoint y: 110, distance: 80.9
click at [170, 110] on div at bounding box center [171, 118] width 6 height 61
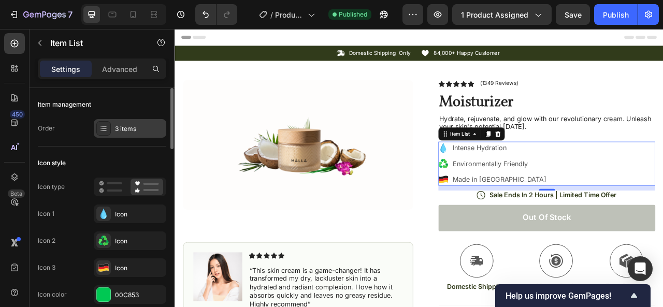
click at [131, 124] on div "3 items" at bounding box center [139, 128] width 49 height 9
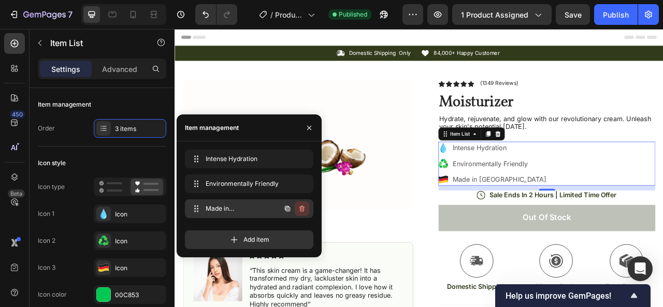
click at [300, 207] on icon "button" at bounding box center [302, 209] width 5 height 6
click at [300, 207] on div "Delete" at bounding box center [295, 208] width 19 height 9
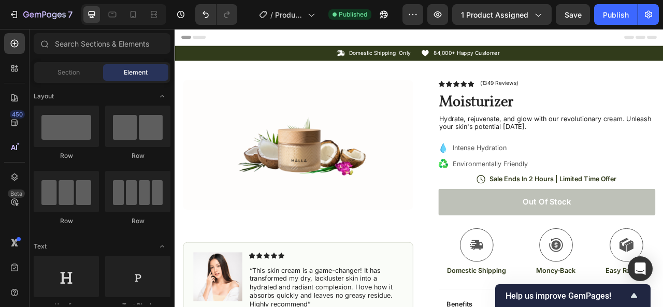
drag, startPoint x: 793, startPoint y: 52, endPoint x: 805, endPoint y: 52, distance: 11.9
click at [621, 11] on div "Publish" at bounding box center [616, 14] width 26 height 11
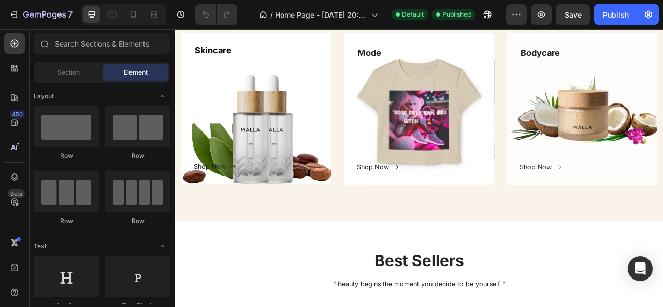
scroll to position [414, 0]
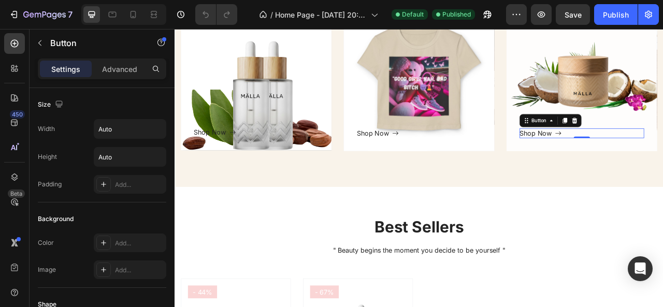
scroll to position [249, 0]
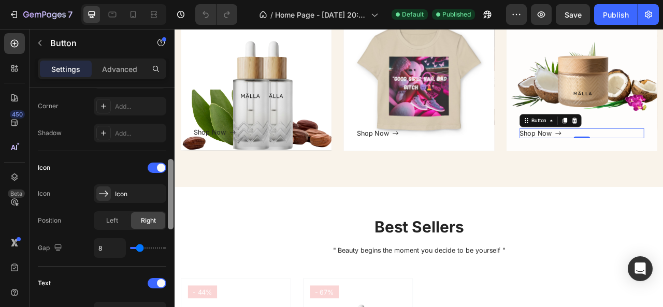
drag, startPoint x: 167, startPoint y: 140, endPoint x: 167, endPoint y: 168, distance: 27.5
click at [167, 168] on div at bounding box center [171, 212] width 8 height 249
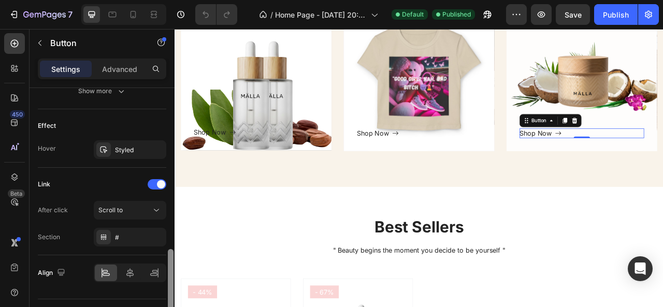
scroll to position [596, 0]
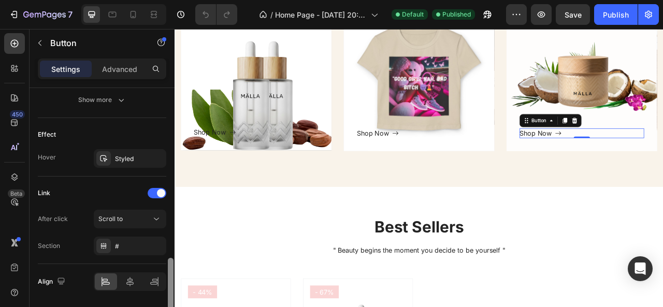
drag, startPoint x: 172, startPoint y: 174, endPoint x: 170, endPoint y: 273, distance: 99.0
click at [170, 273] on div at bounding box center [171, 293] width 6 height 70
click at [136, 218] on div "Scroll to" at bounding box center [124, 219] width 53 height 9
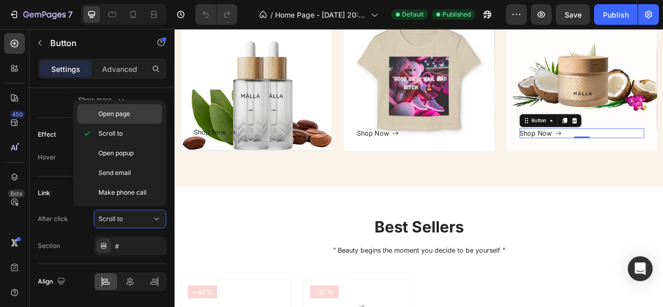
click at [137, 115] on p "Open page" at bounding box center [127, 113] width 59 height 9
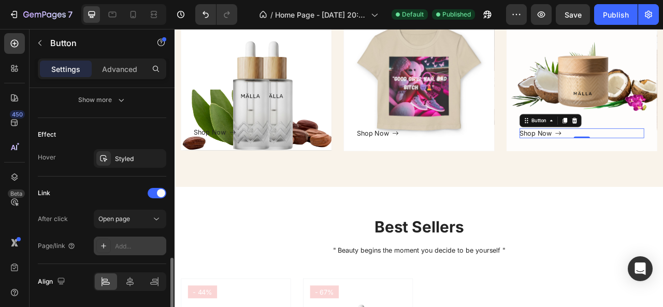
click at [148, 242] on div "Add..." at bounding box center [139, 246] width 49 height 9
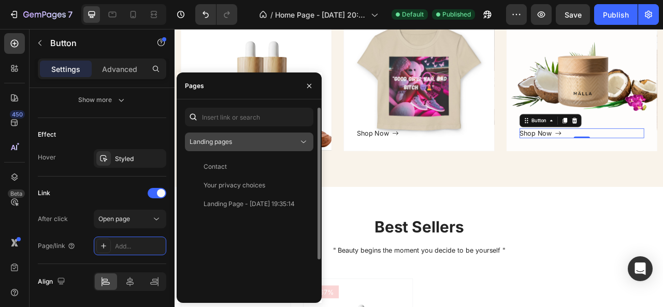
click at [283, 138] on div "Landing pages" at bounding box center [244, 141] width 109 height 9
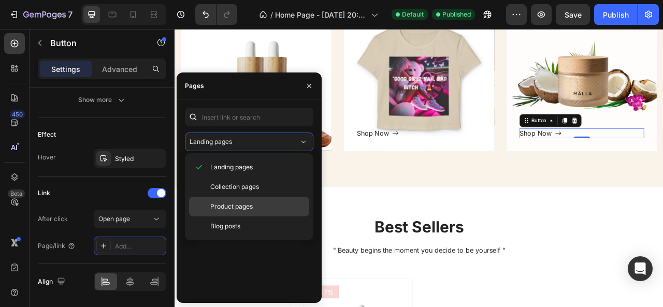
click at [284, 203] on p "Product pages" at bounding box center [257, 206] width 94 height 9
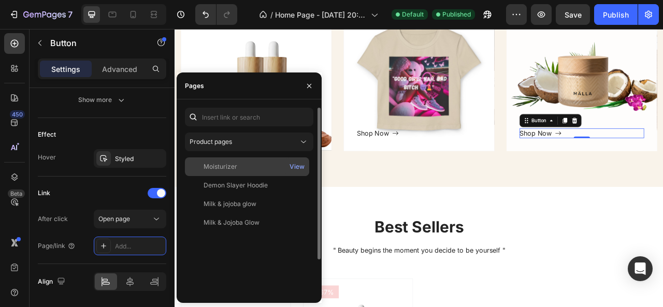
click at [283, 168] on div "Moisturizer" at bounding box center [247, 166] width 116 height 9
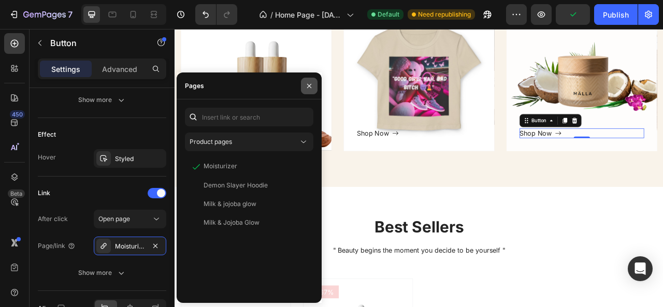
click at [310, 83] on icon "button" at bounding box center [309, 86] width 8 height 8
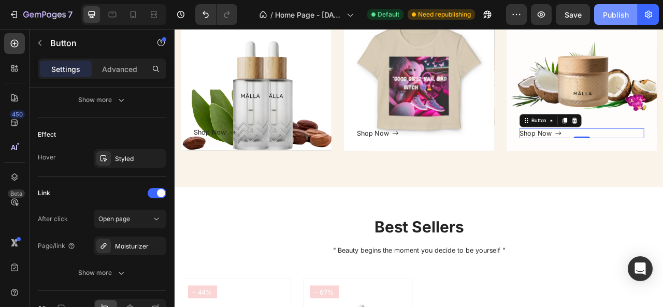
click at [609, 13] on div "Publish" at bounding box center [616, 14] width 26 height 11
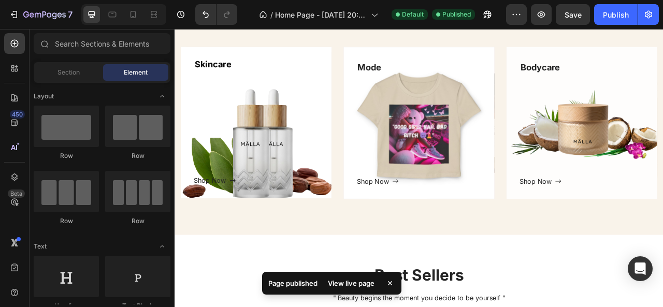
scroll to position [297, 0]
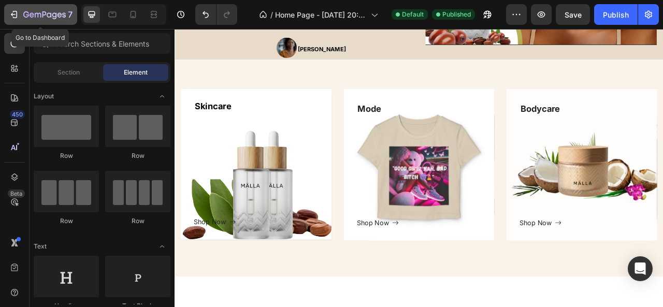
click at [19, 17] on icon "button" at bounding box center [14, 14] width 10 height 10
